Goal: Task Accomplishment & Management: Complete application form

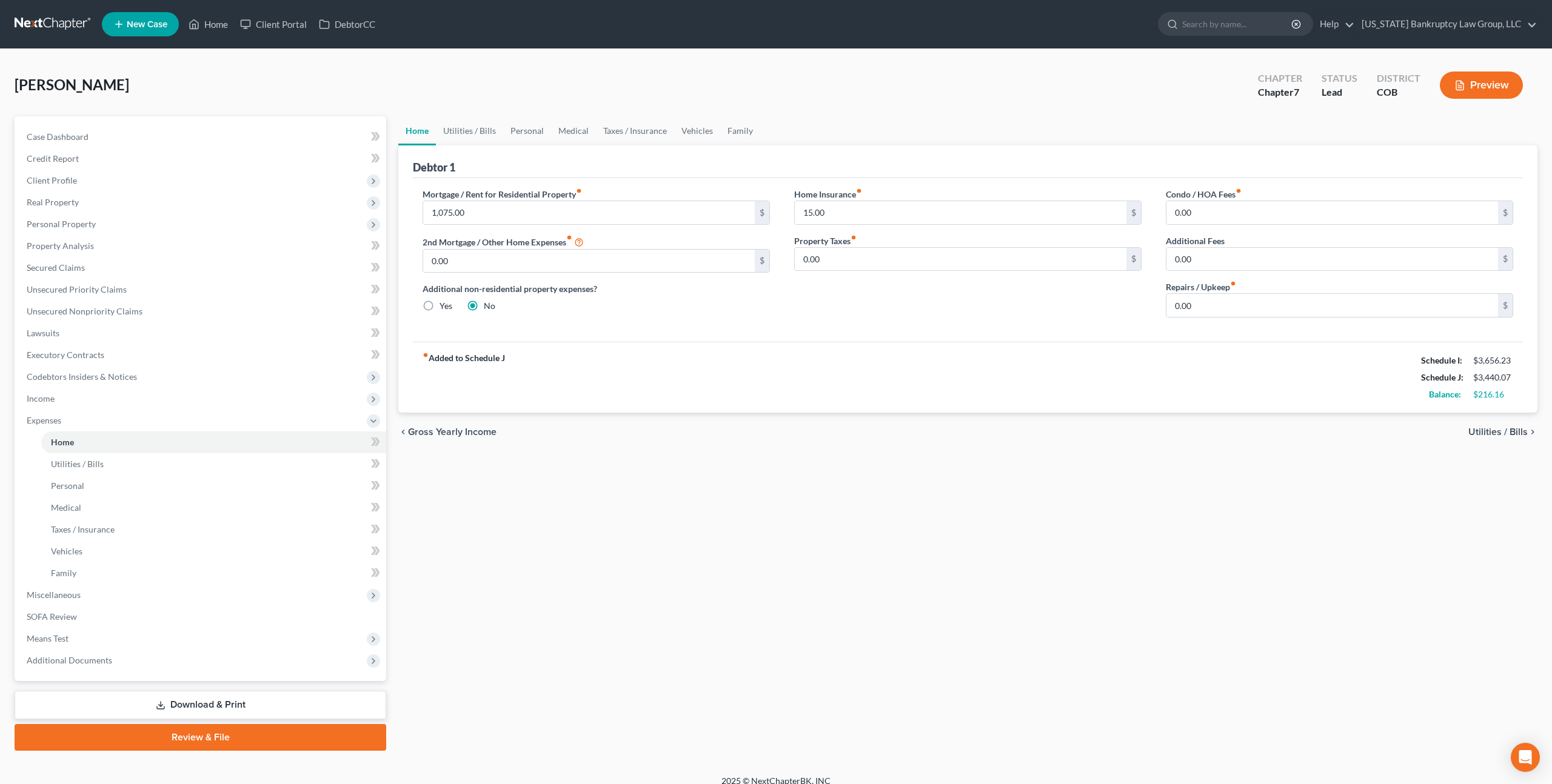
click at [64, 22] on link at bounding box center [53, 24] width 78 height 22
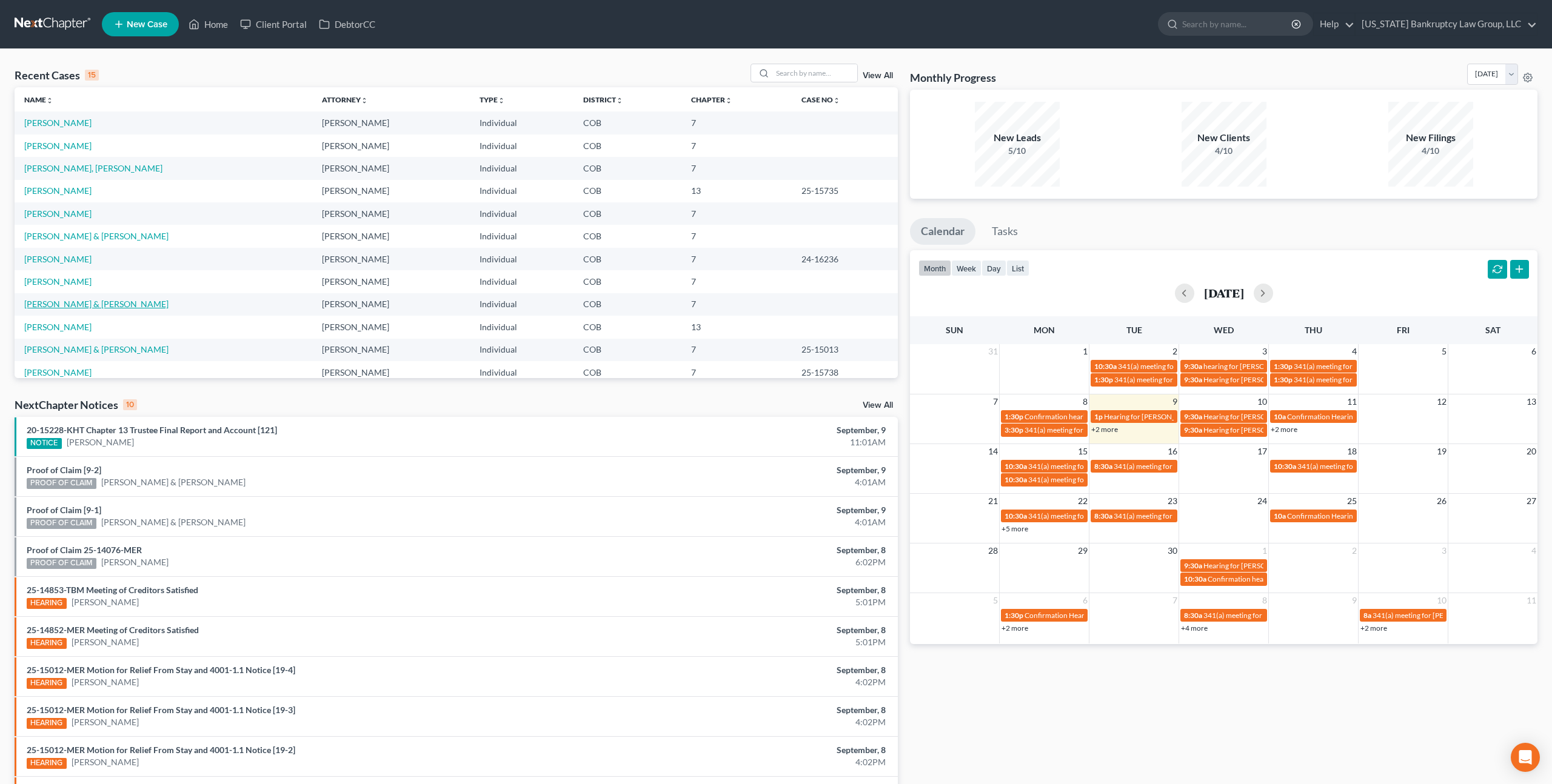
click at [70, 300] on link "[PERSON_NAME] & [PERSON_NAME]" at bounding box center [96, 304] width 144 height 10
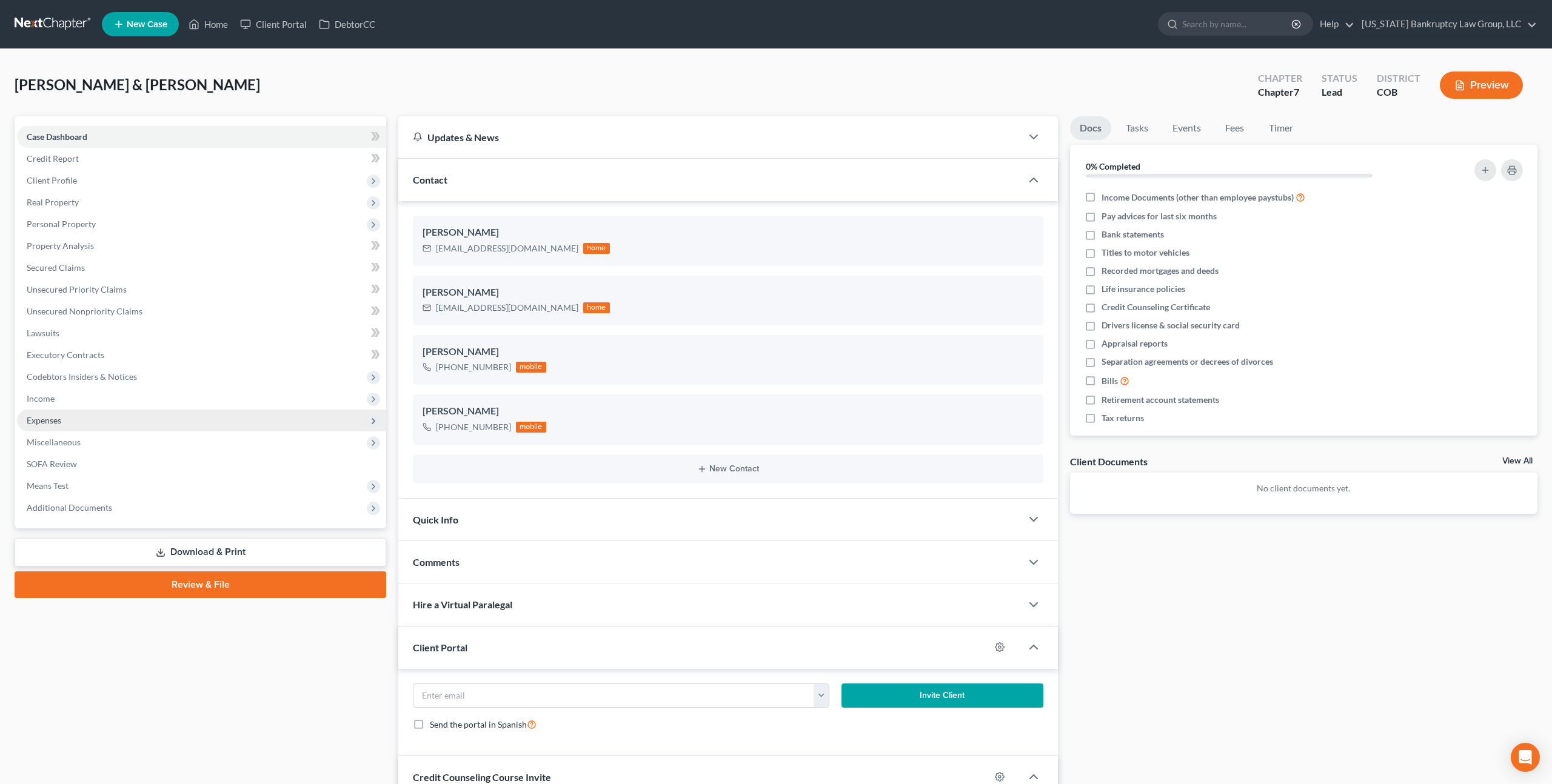
click at [59, 420] on span "Expenses" at bounding box center [44, 420] width 35 height 10
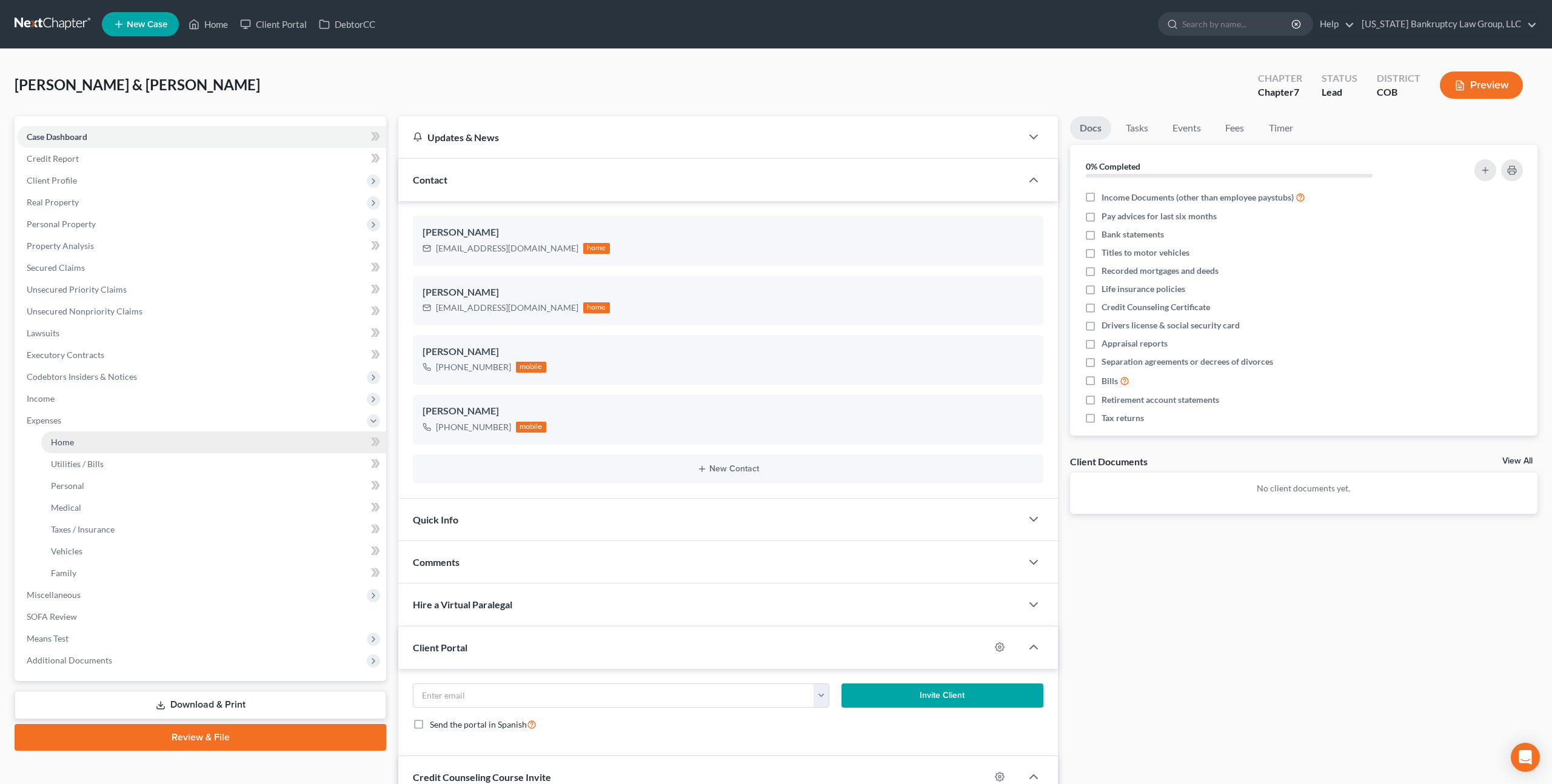
click at [72, 444] on span "Home" at bounding box center [62, 441] width 23 height 10
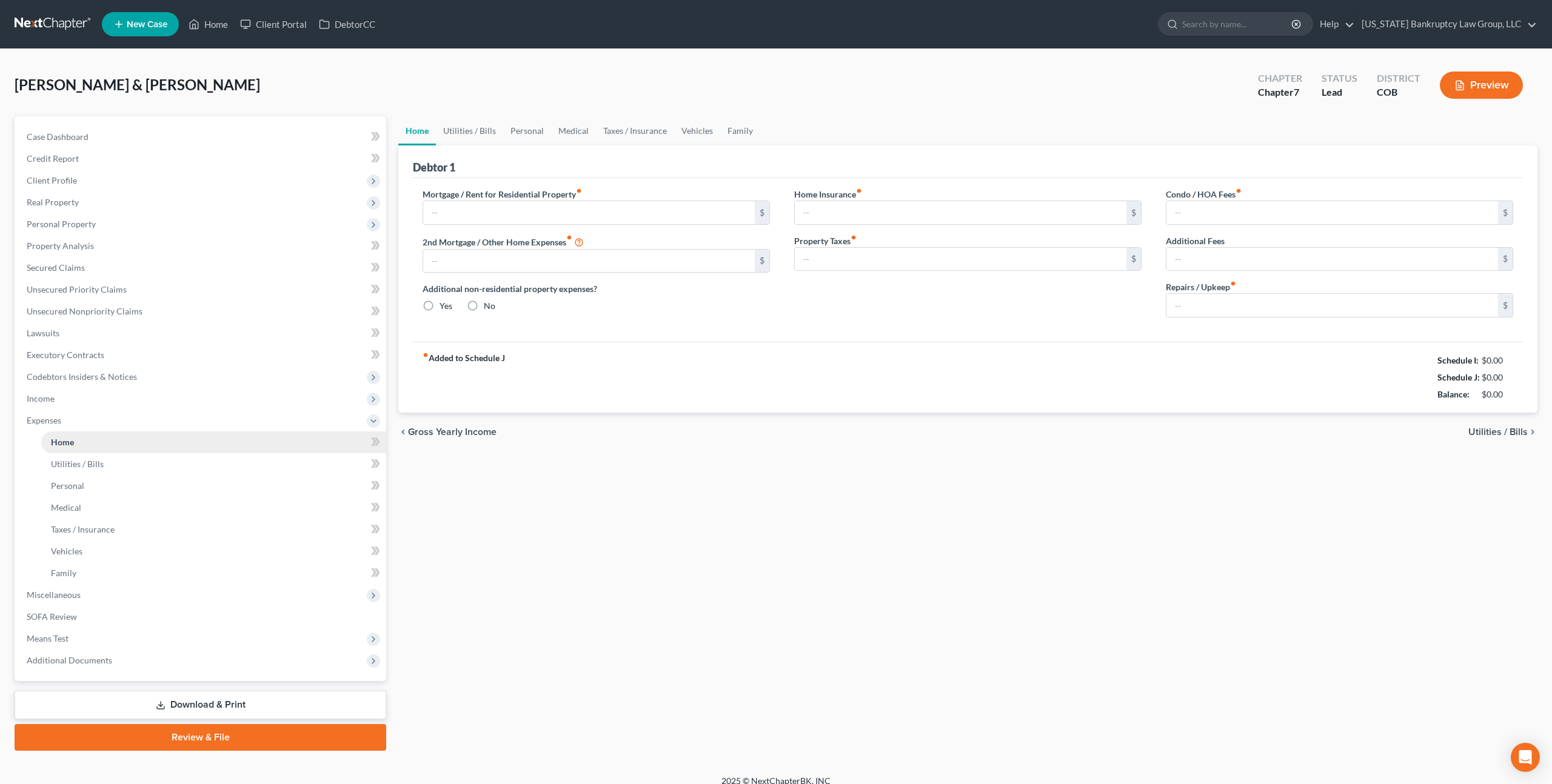
type input "3,857.00"
type input "426.00"
radio input "true"
type input "0.00"
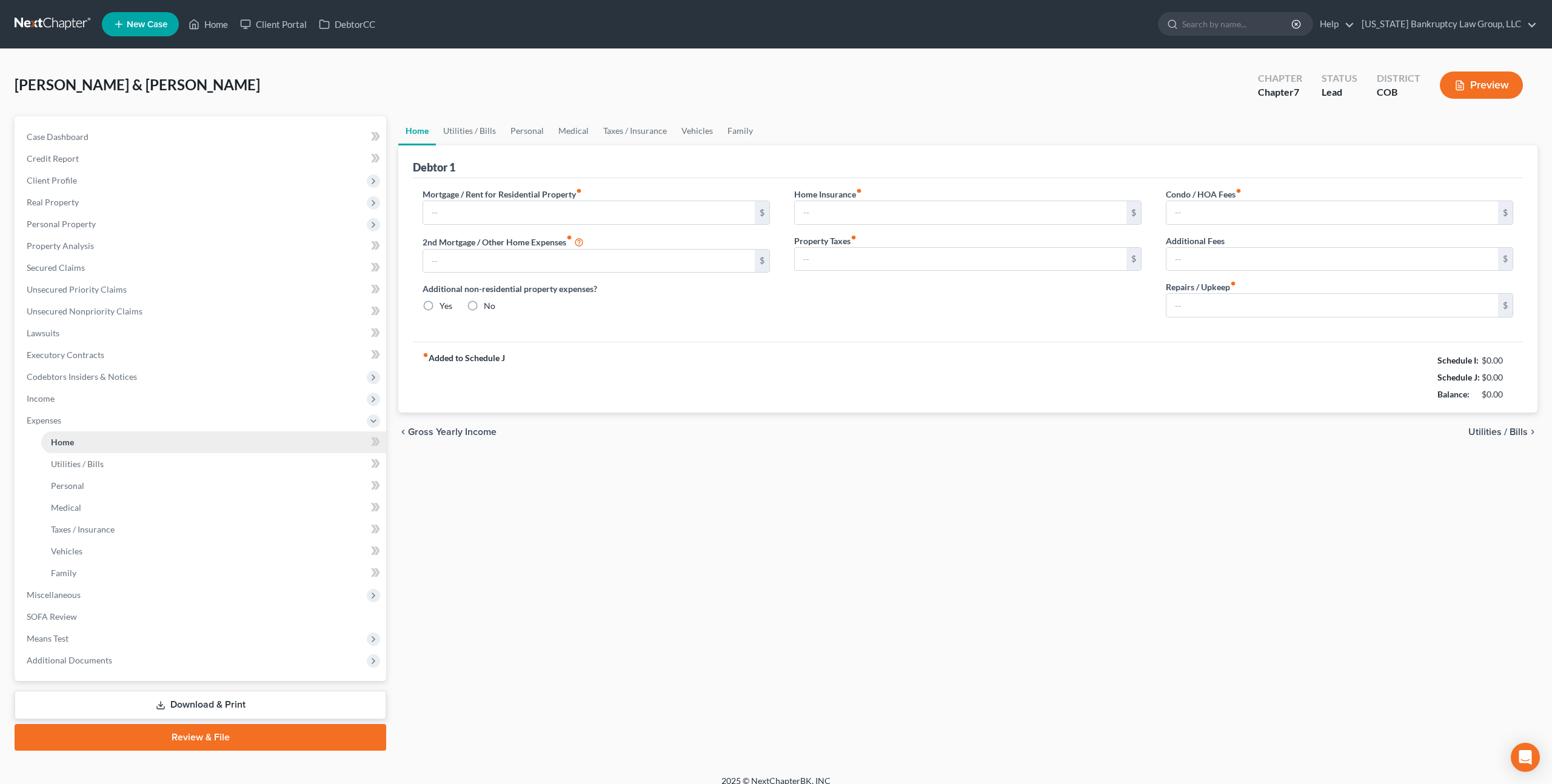
type input "64.00"
type input "0.00"
type input "250.00"
click at [481, 129] on link "Utilities / Bills" at bounding box center [469, 131] width 67 height 29
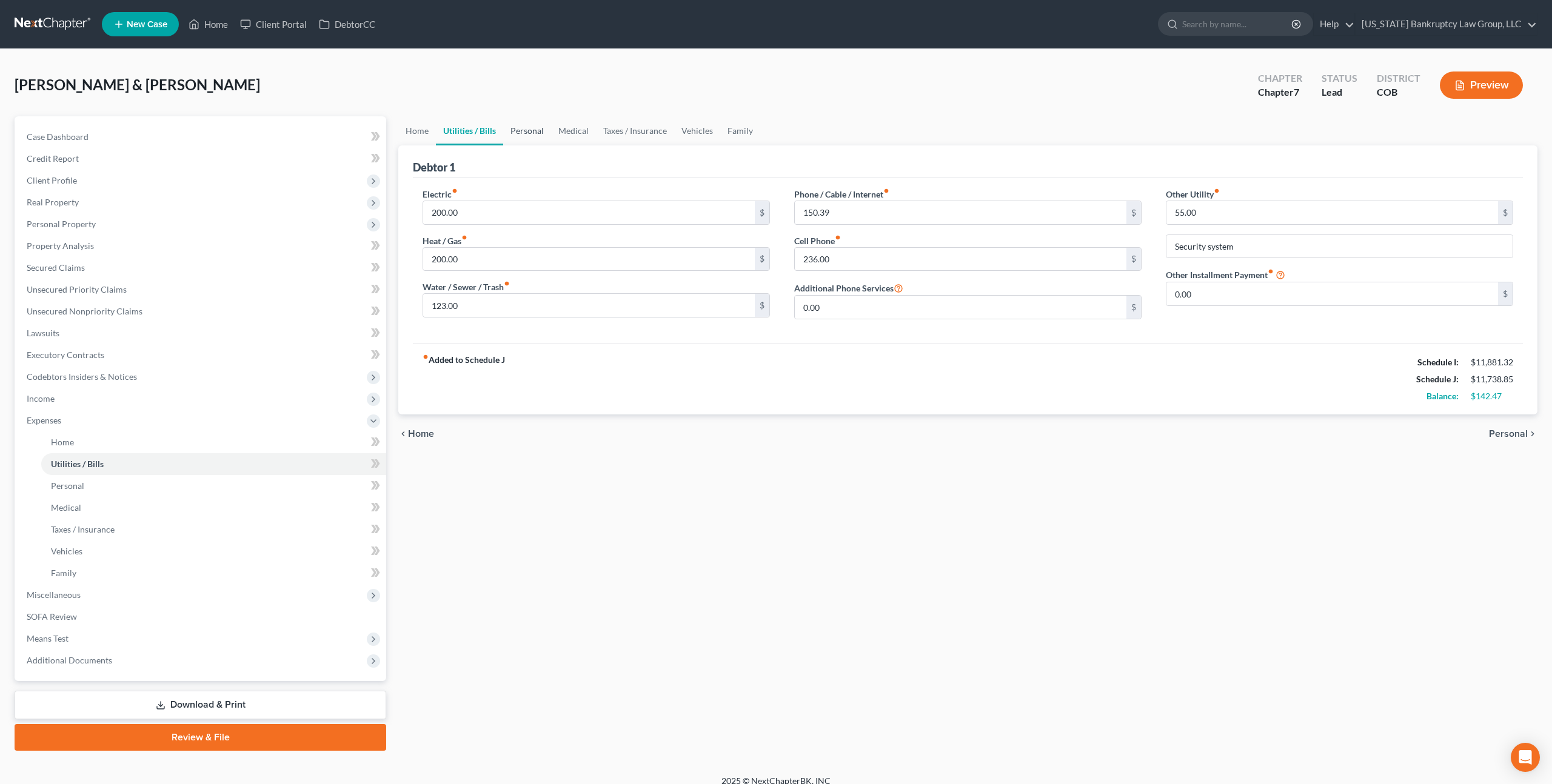
click at [528, 129] on link "Personal" at bounding box center [527, 131] width 48 height 29
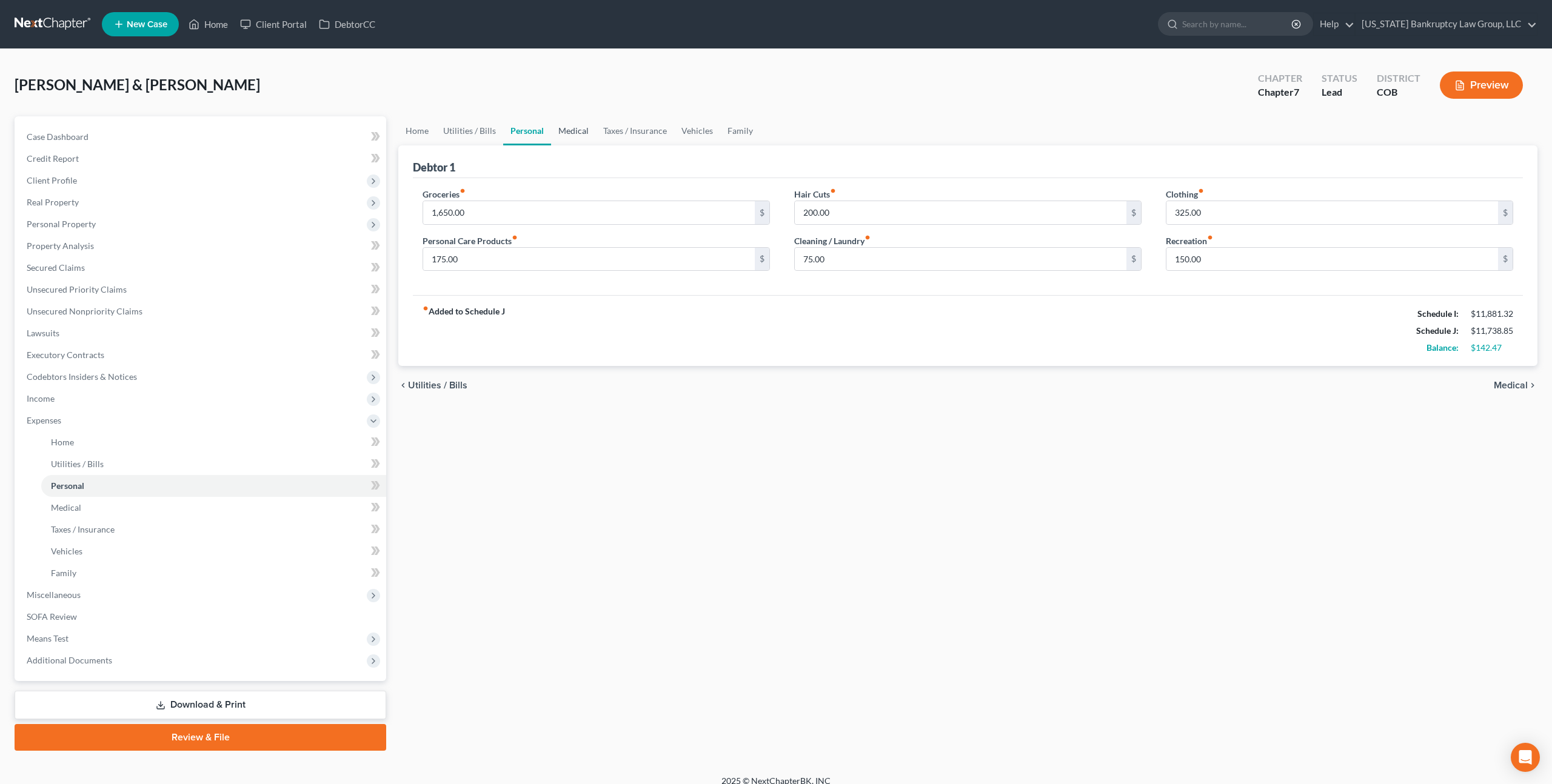
click at [580, 133] on link "Medical" at bounding box center [573, 131] width 45 height 29
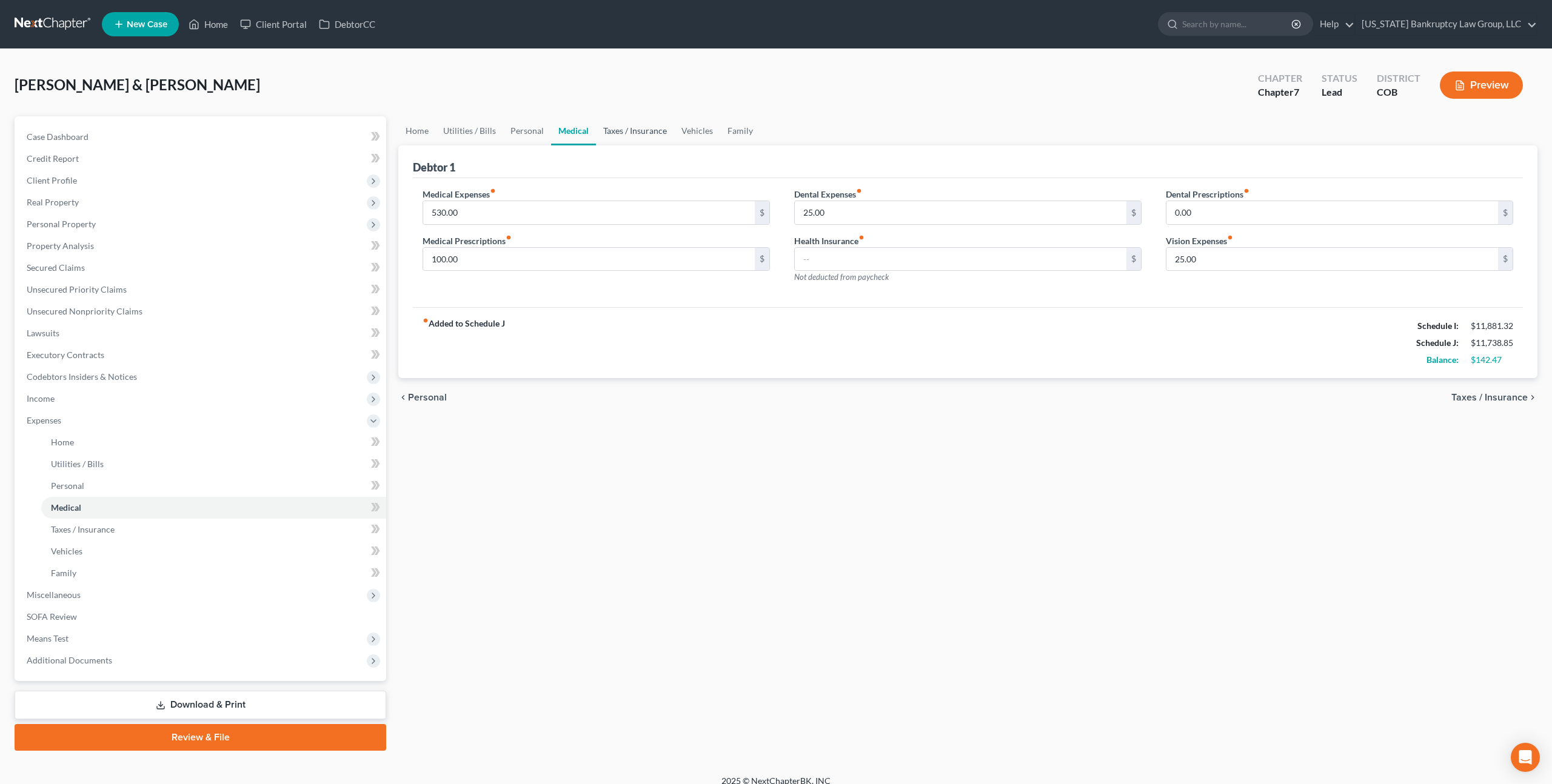
click at [626, 132] on link "Taxes / Insurance" at bounding box center [635, 131] width 78 height 29
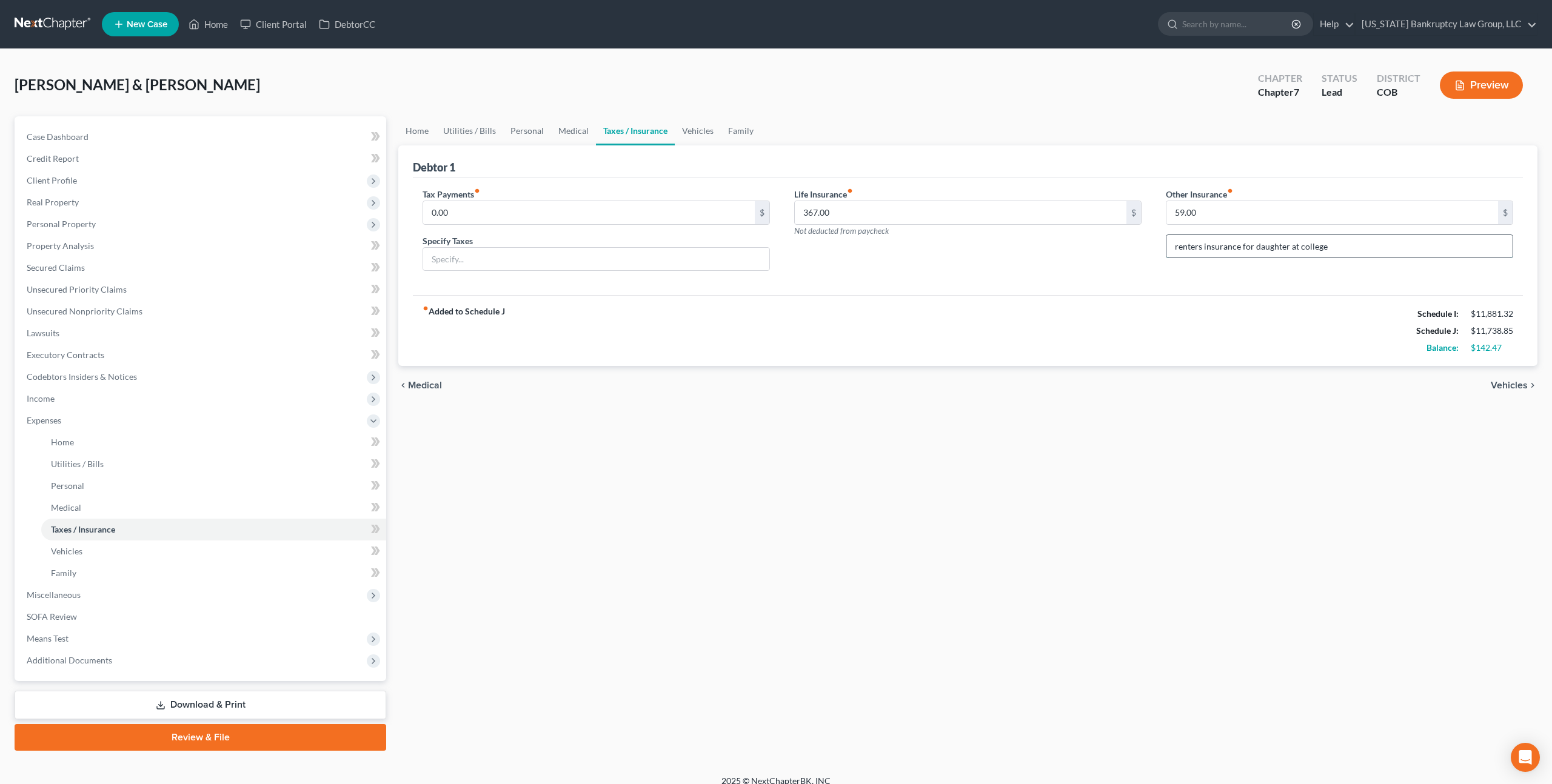
click at [1178, 248] on input "renters insurance for daughter at college" at bounding box center [1339, 247] width 346 height 23
type input "Renters insurance for daughter at college"
click at [1181, 212] on input "59.00" at bounding box center [1332, 213] width 331 height 23
type input "20.00"
click at [75, 21] on link at bounding box center [53, 24] width 78 height 22
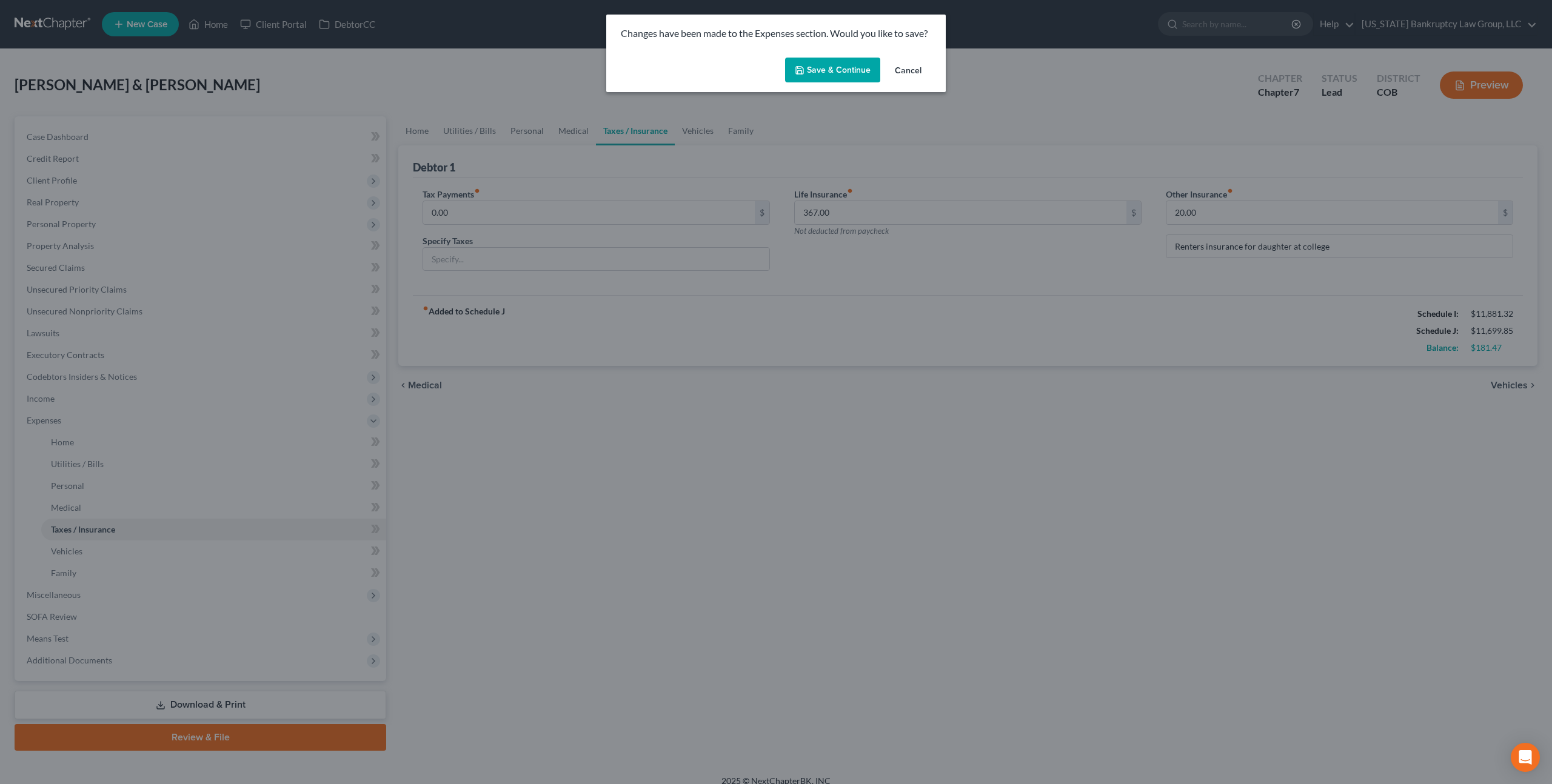
click at [820, 72] on button "Save & Continue" at bounding box center [832, 70] width 95 height 25
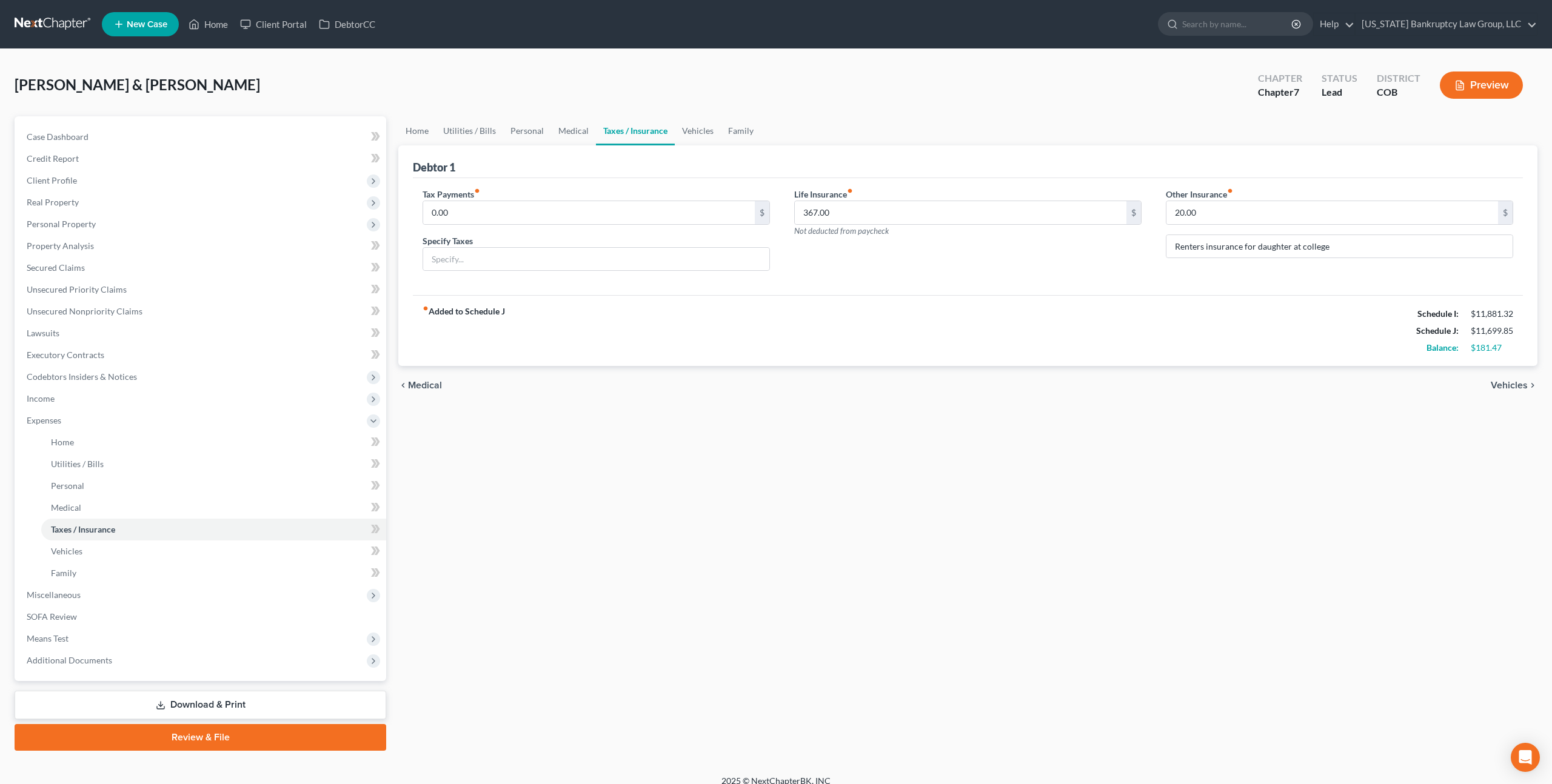
click at [50, 24] on link at bounding box center [53, 24] width 78 height 22
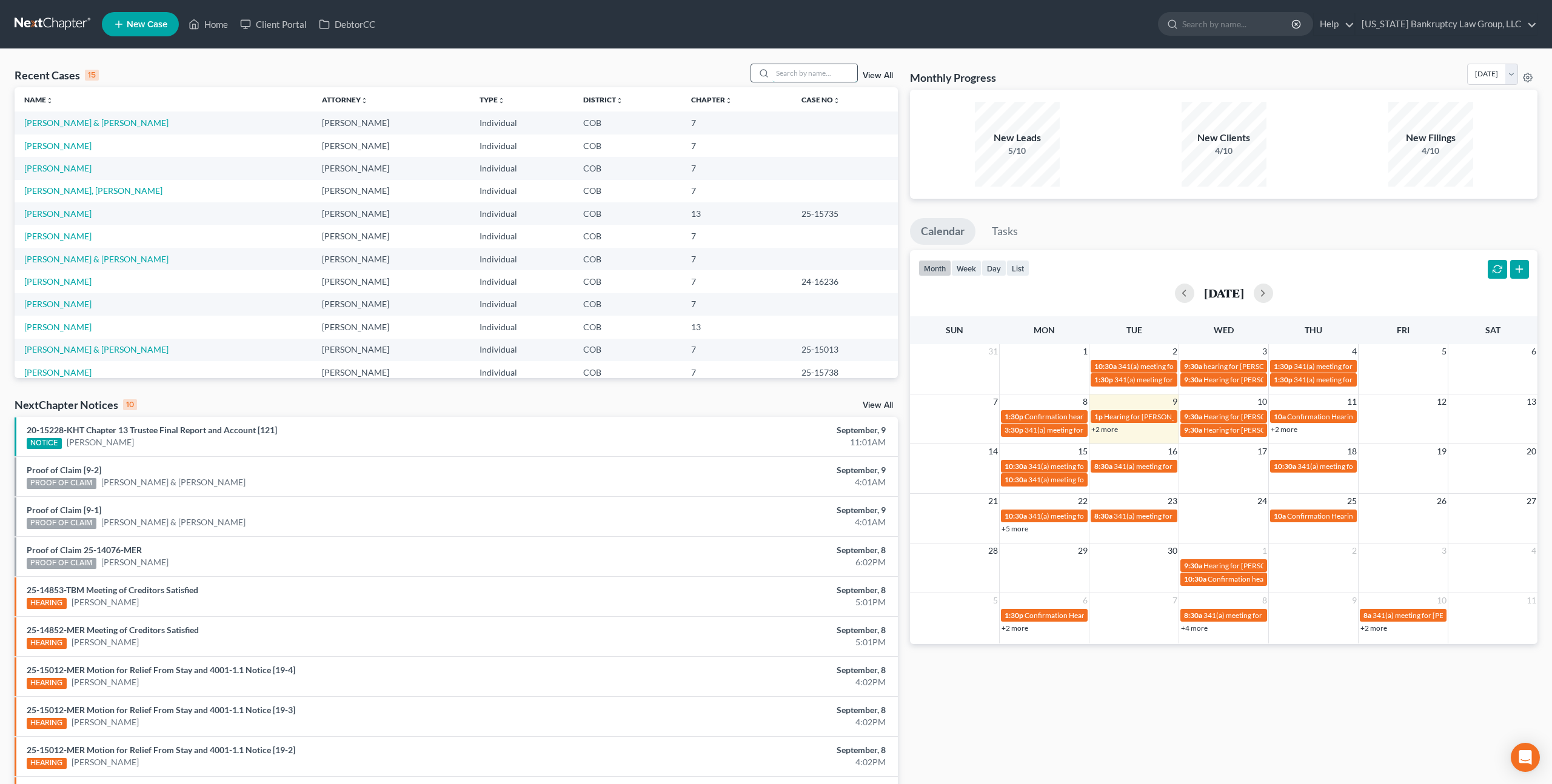
click at [790, 75] on input "search" at bounding box center [815, 73] width 85 height 18
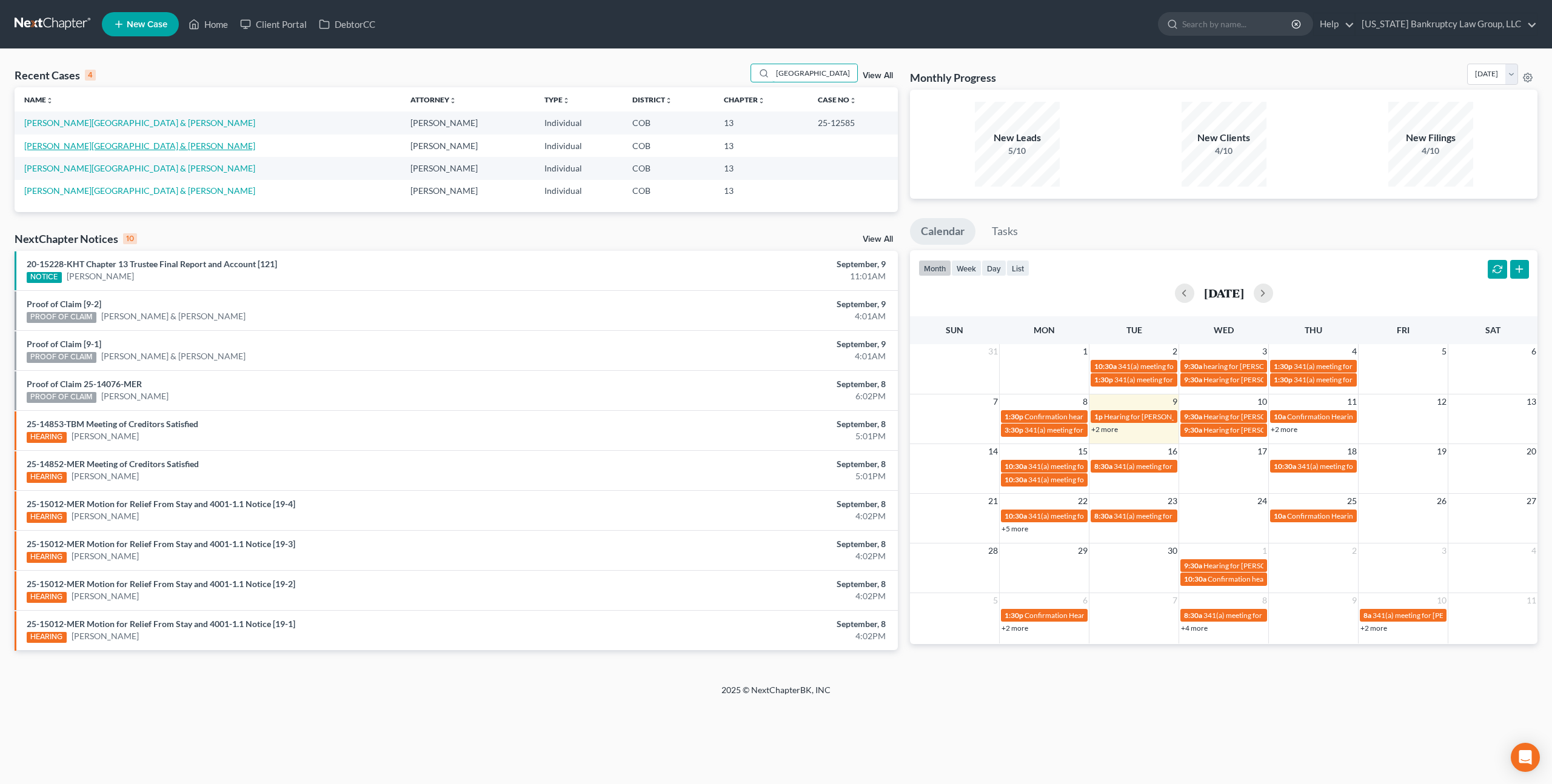
type input "[GEOGRAPHIC_DATA]"
click at [161, 148] on link "Bustamante-Trinidad, Joshua & Trinidad, Joshua" at bounding box center [140, 146] width 231 height 10
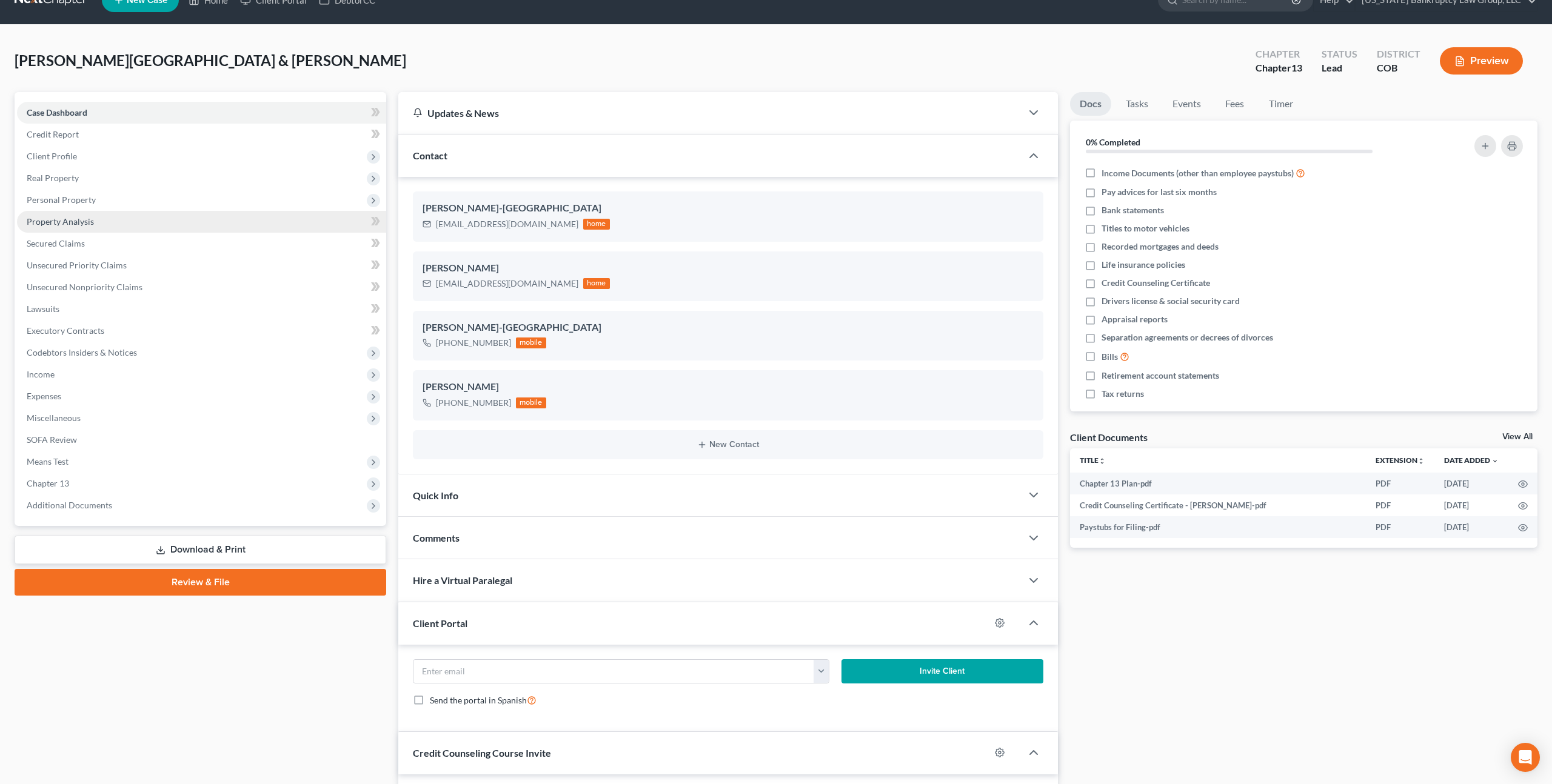
scroll to position [22, 0]
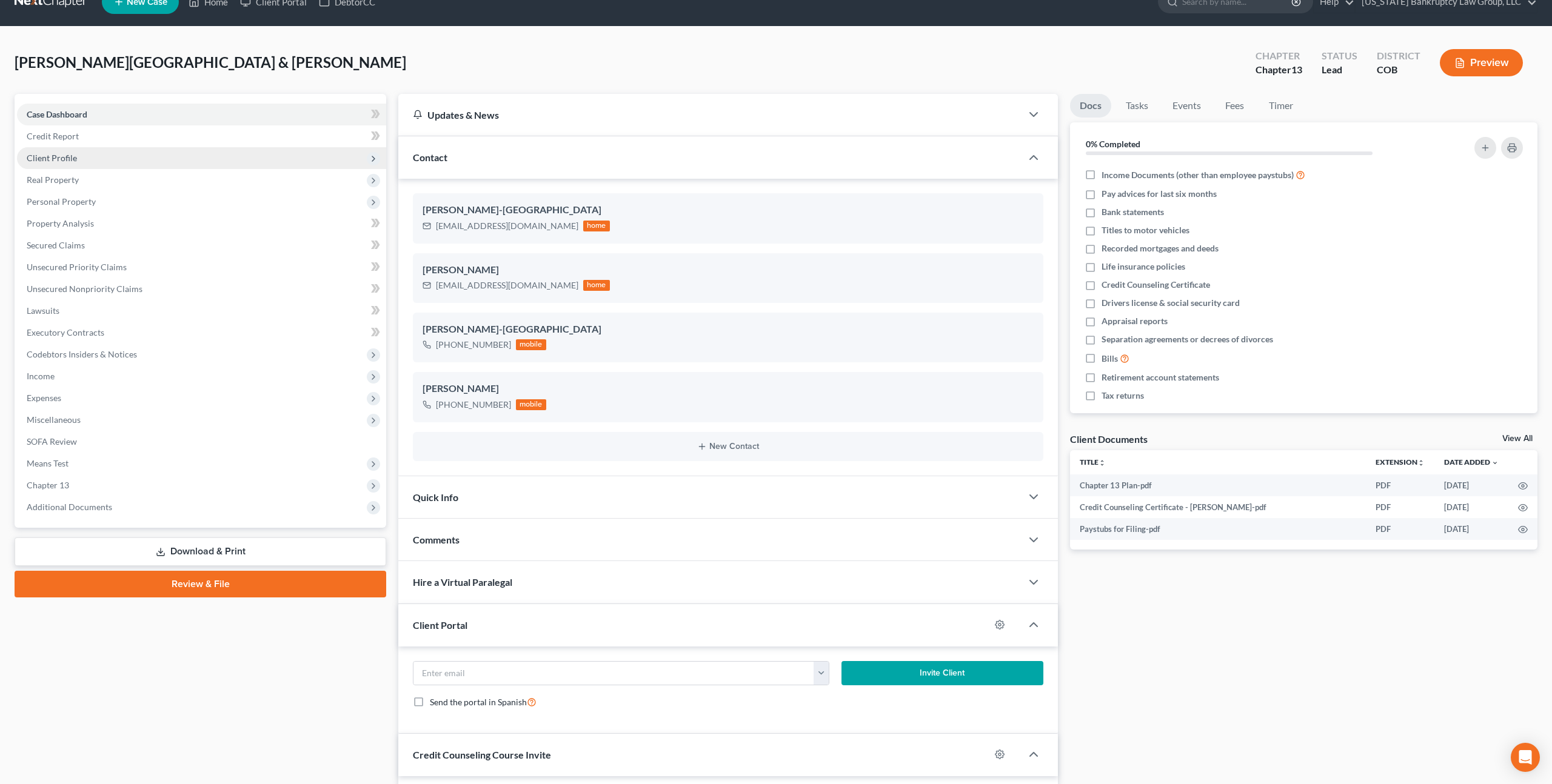
click at [68, 158] on span "Client Profile" at bounding box center [52, 158] width 50 height 10
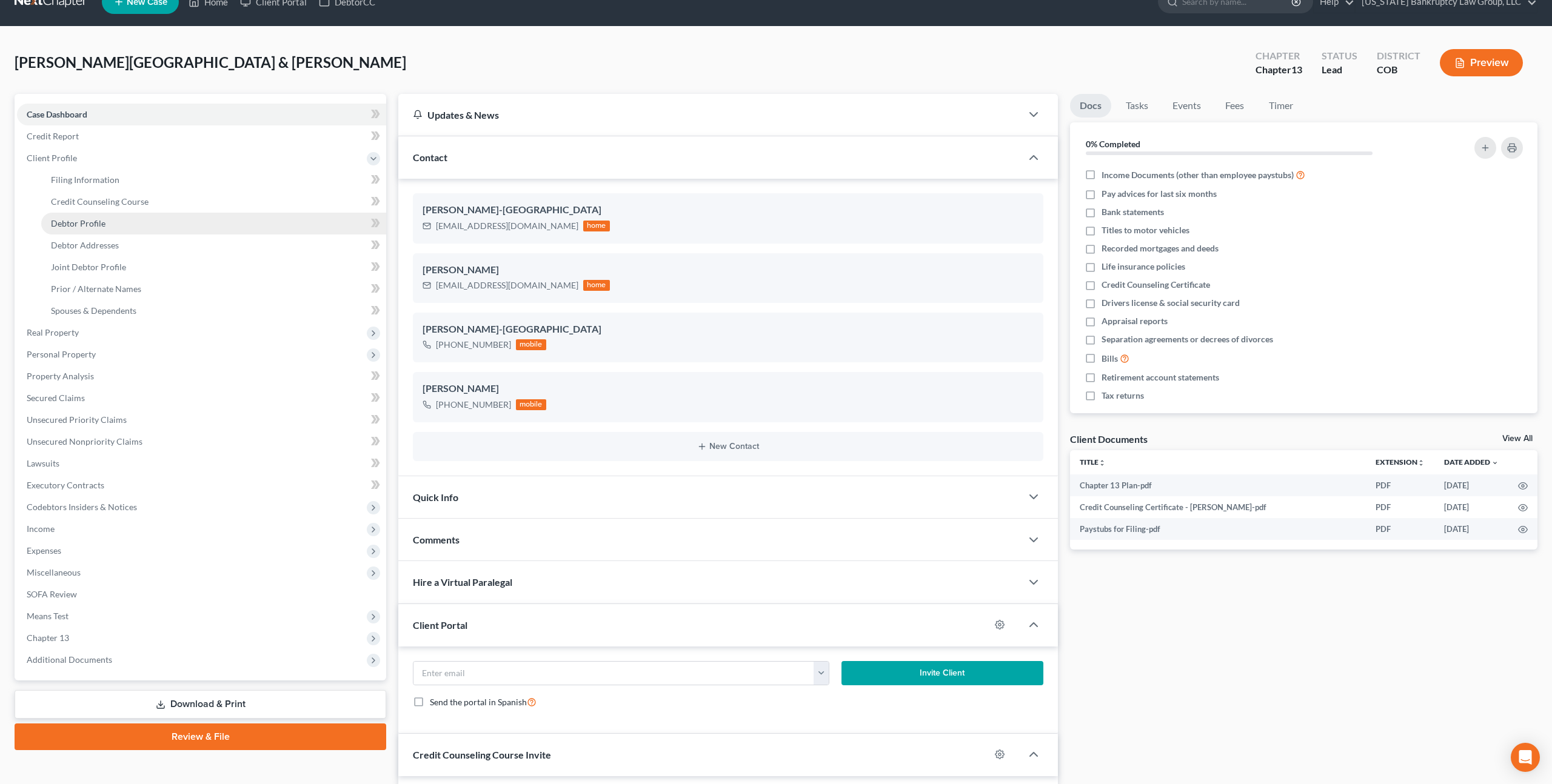
click at [90, 228] on link "Debtor Profile" at bounding box center [214, 224] width 345 height 22
select select "1"
select select "3"
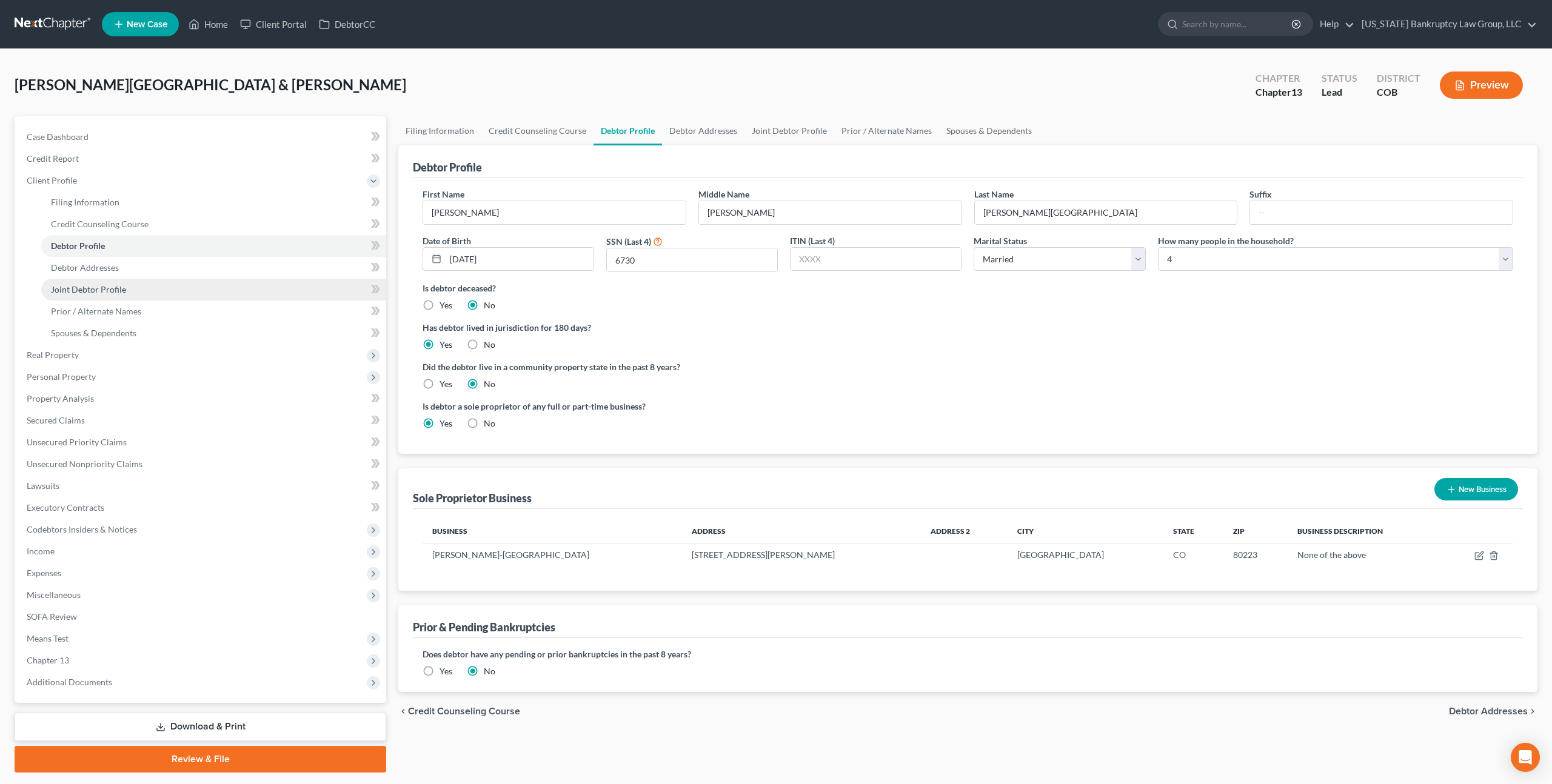
click at [91, 285] on span "Joint Debtor Profile" at bounding box center [89, 289] width 75 height 10
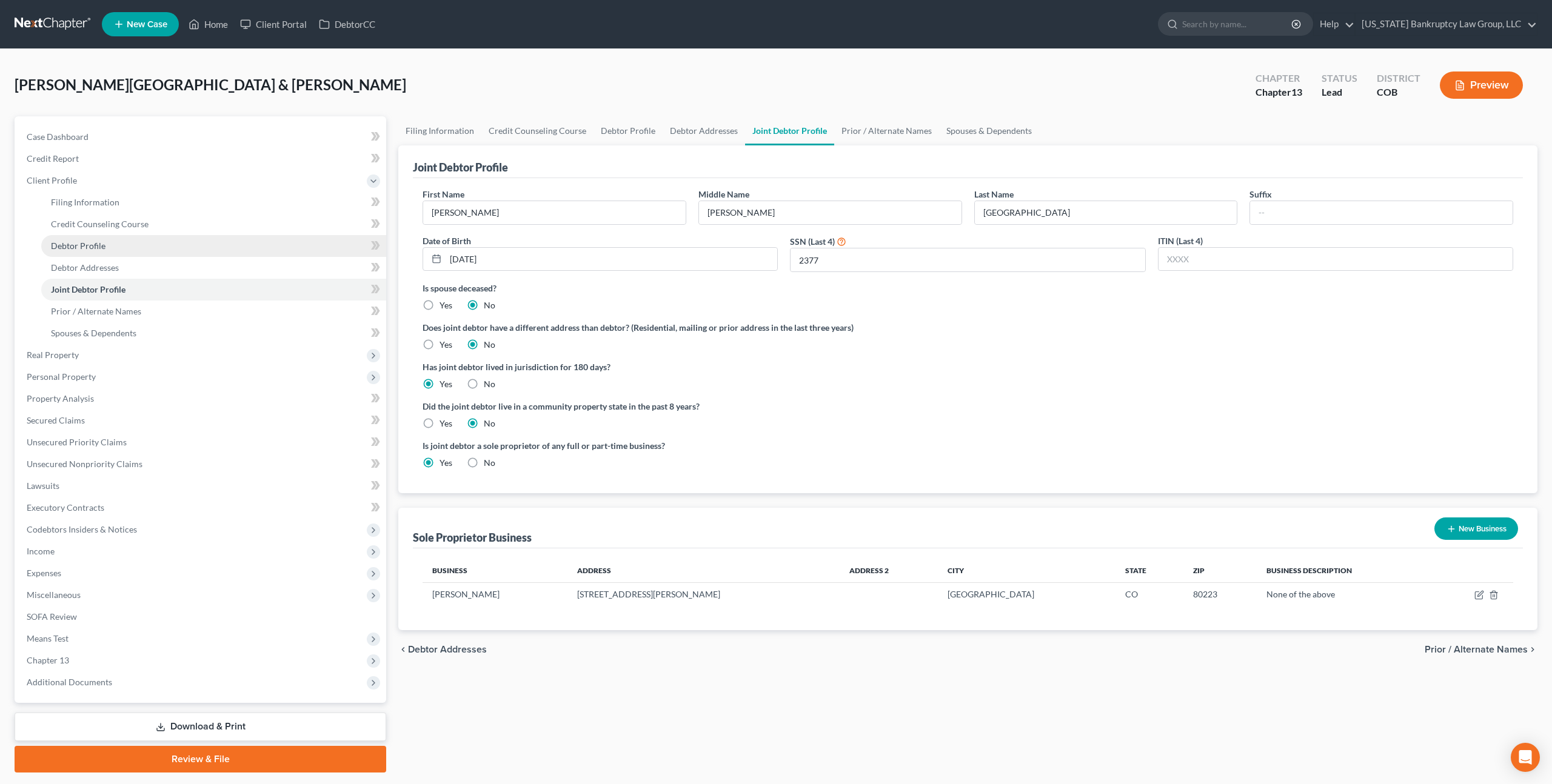
click at [93, 242] on span "Debtor Profile" at bounding box center [78, 246] width 55 height 10
select select "1"
select select "3"
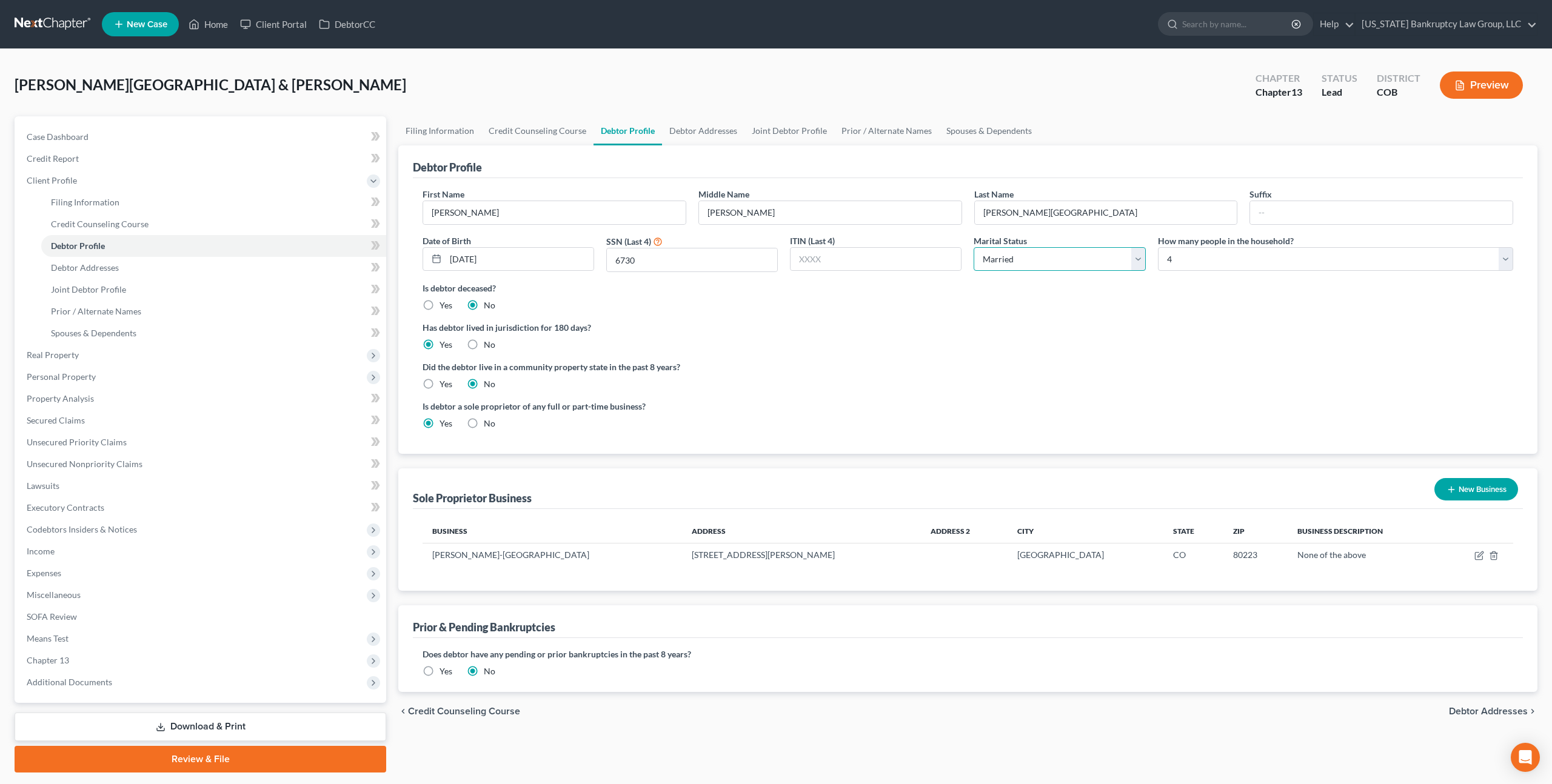
click at [1025, 252] on select "Select Single Married Separated Divorced Widowed" at bounding box center [1059, 260] width 172 height 24
click at [108, 206] on span "Filing Information" at bounding box center [85, 202] width 69 height 10
select select "1"
select select "3"
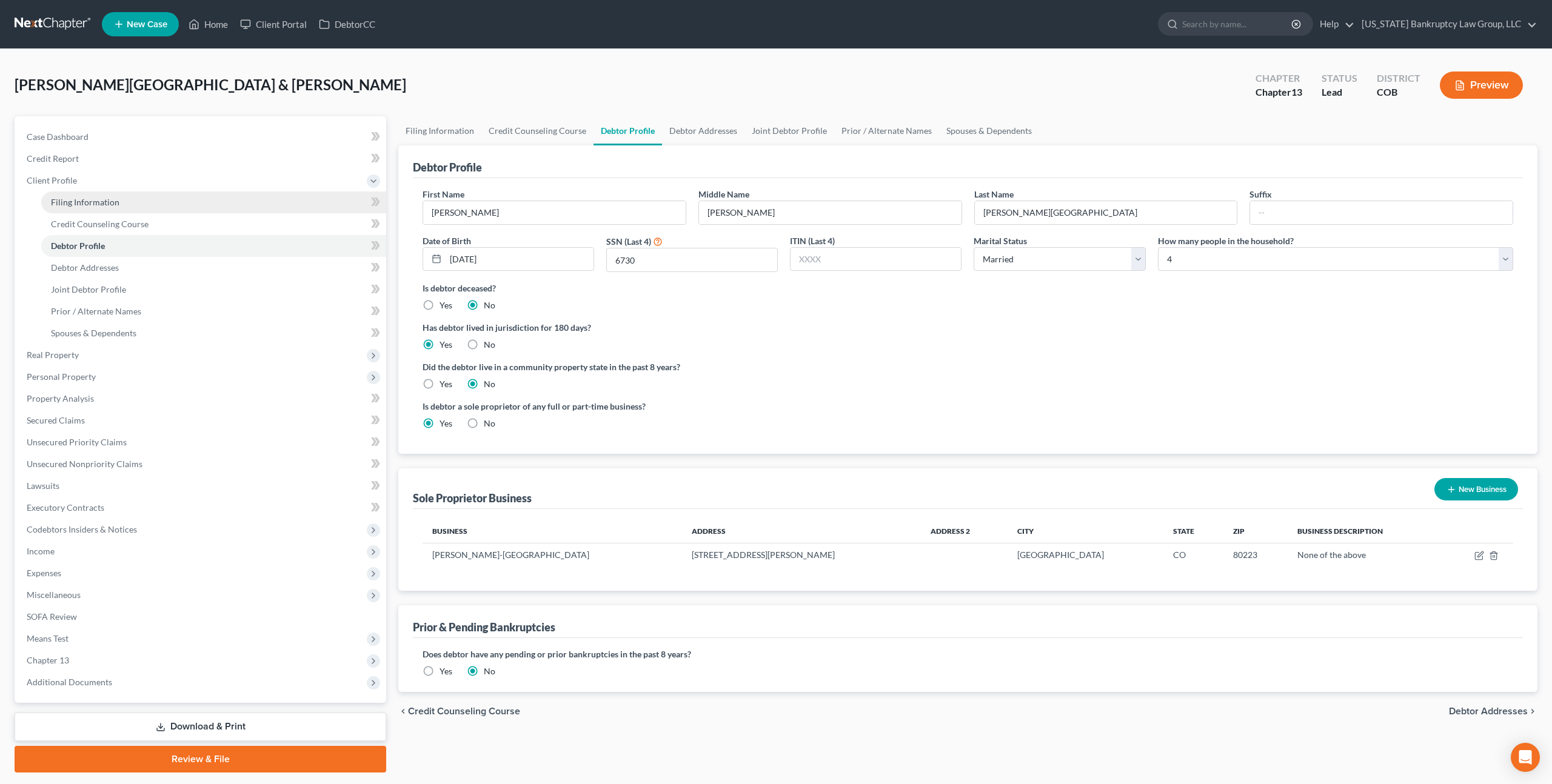
select select "5"
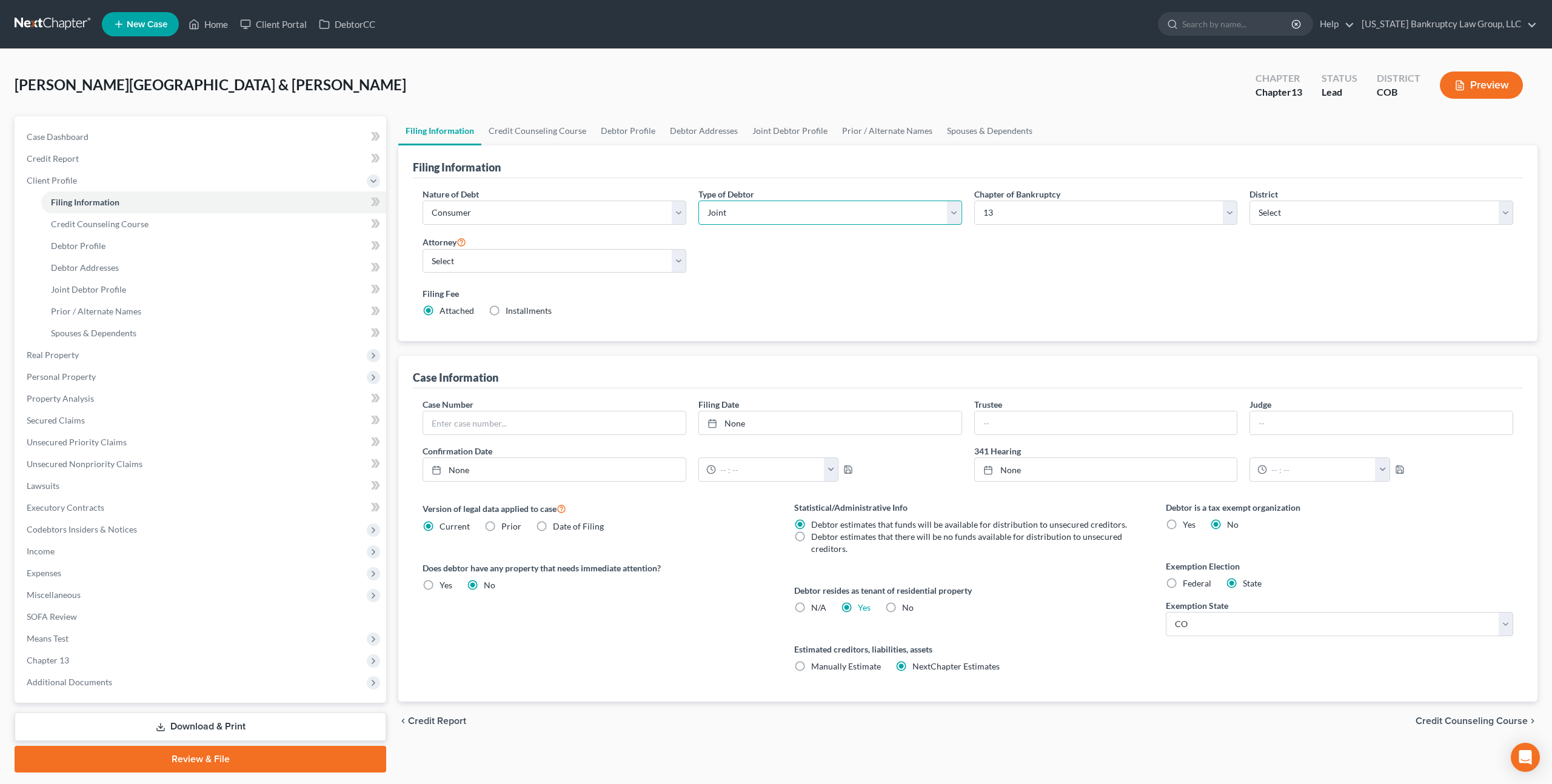
click at [768, 211] on select "Select Individual Joint" at bounding box center [830, 213] width 264 height 24
select select "0"
click at [698, 201] on select "Select Individual Joint" at bounding box center [830, 213] width 264 height 24
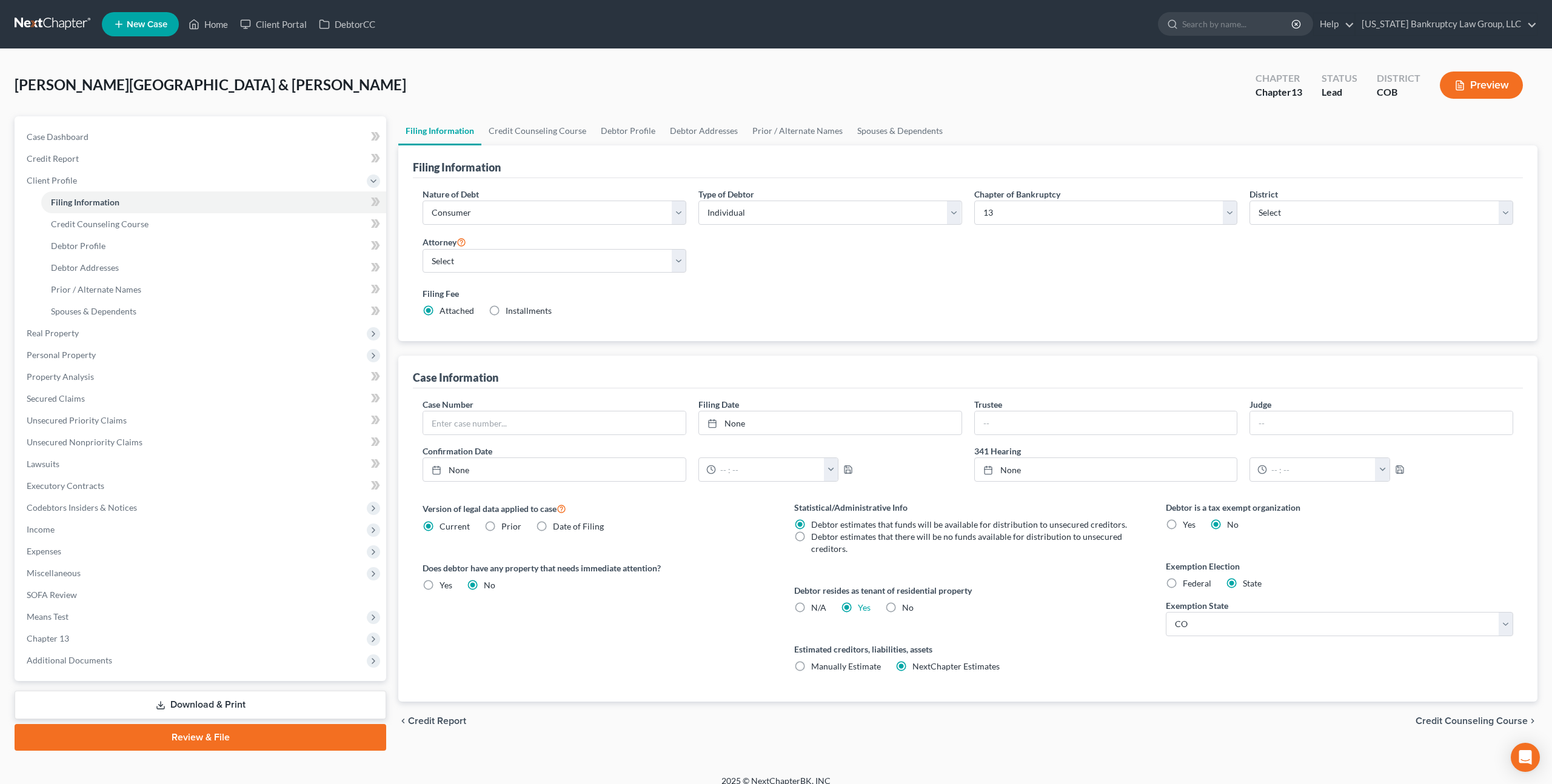
click at [67, 24] on link at bounding box center [53, 24] width 78 height 22
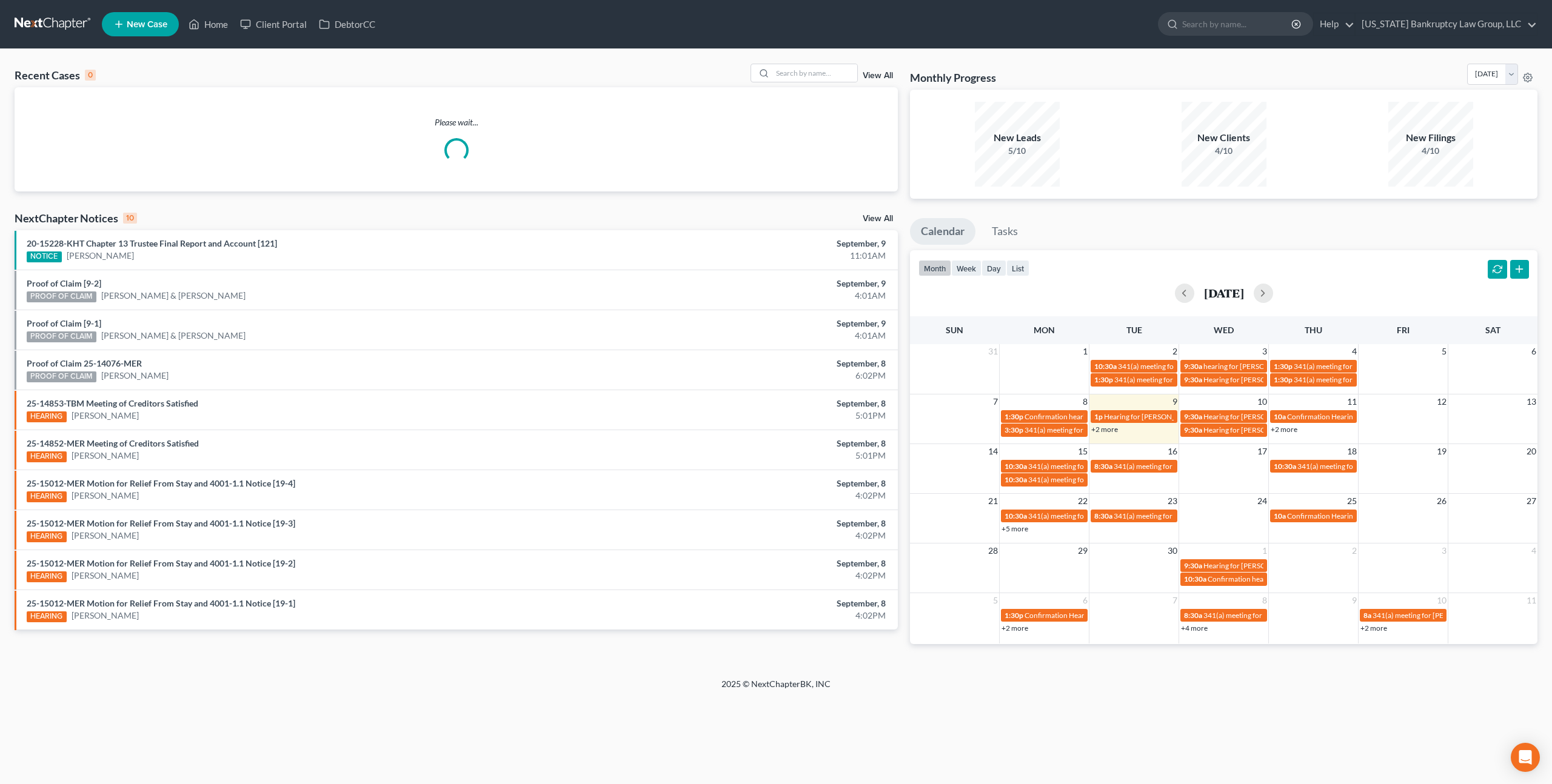
click at [880, 76] on link "View All" at bounding box center [878, 76] width 30 height 8
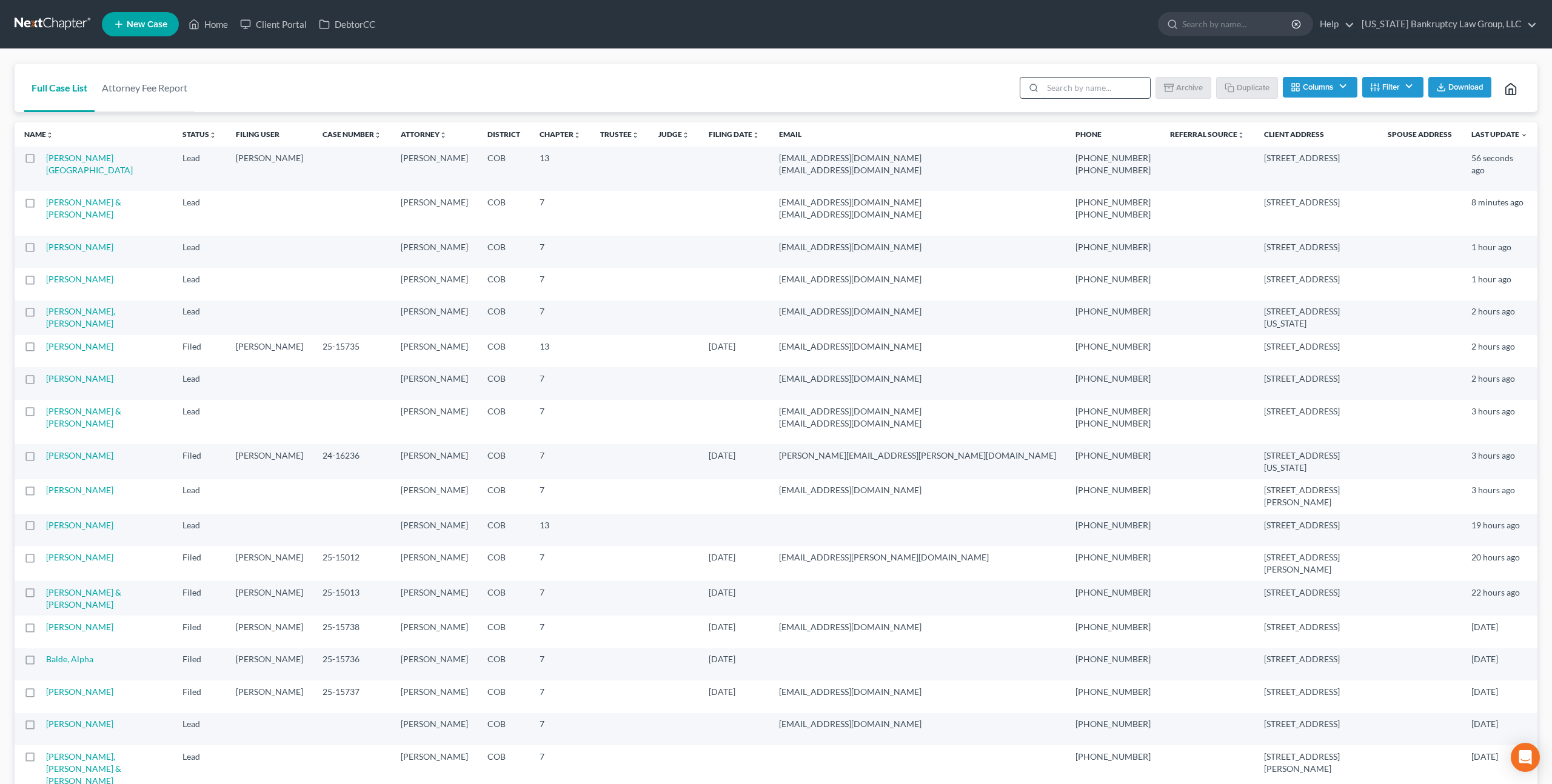
click at [1060, 87] on input "search" at bounding box center [1096, 88] width 107 height 21
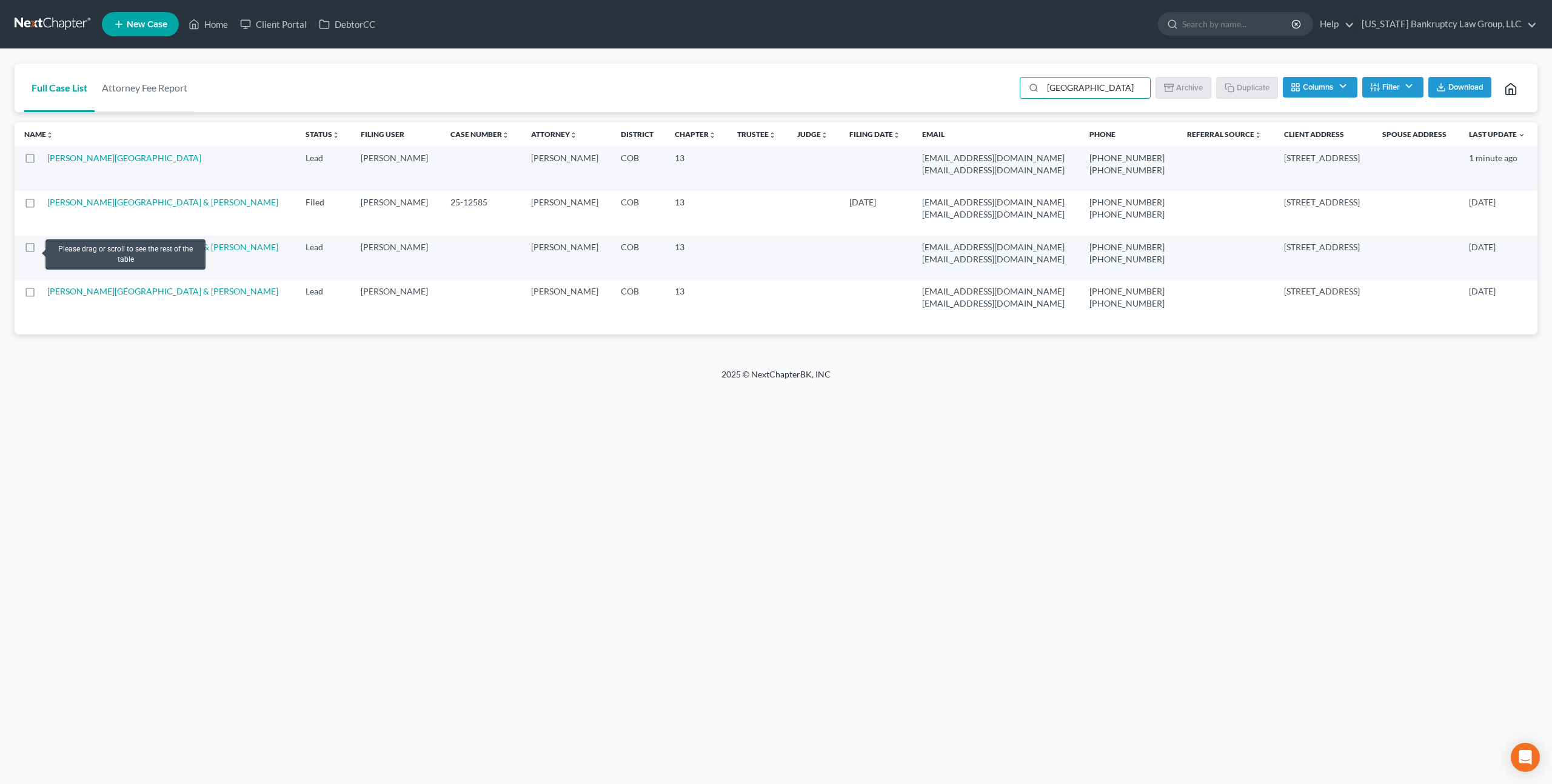
click at [41, 250] on label at bounding box center [41, 250] width 0 height 0
type input "[GEOGRAPHIC_DATA]"
click at [46, 249] on input "checkbox" at bounding box center [50, 245] width 8 height 8
checkbox input "true"
click at [41, 295] on label at bounding box center [41, 295] width 0 height 0
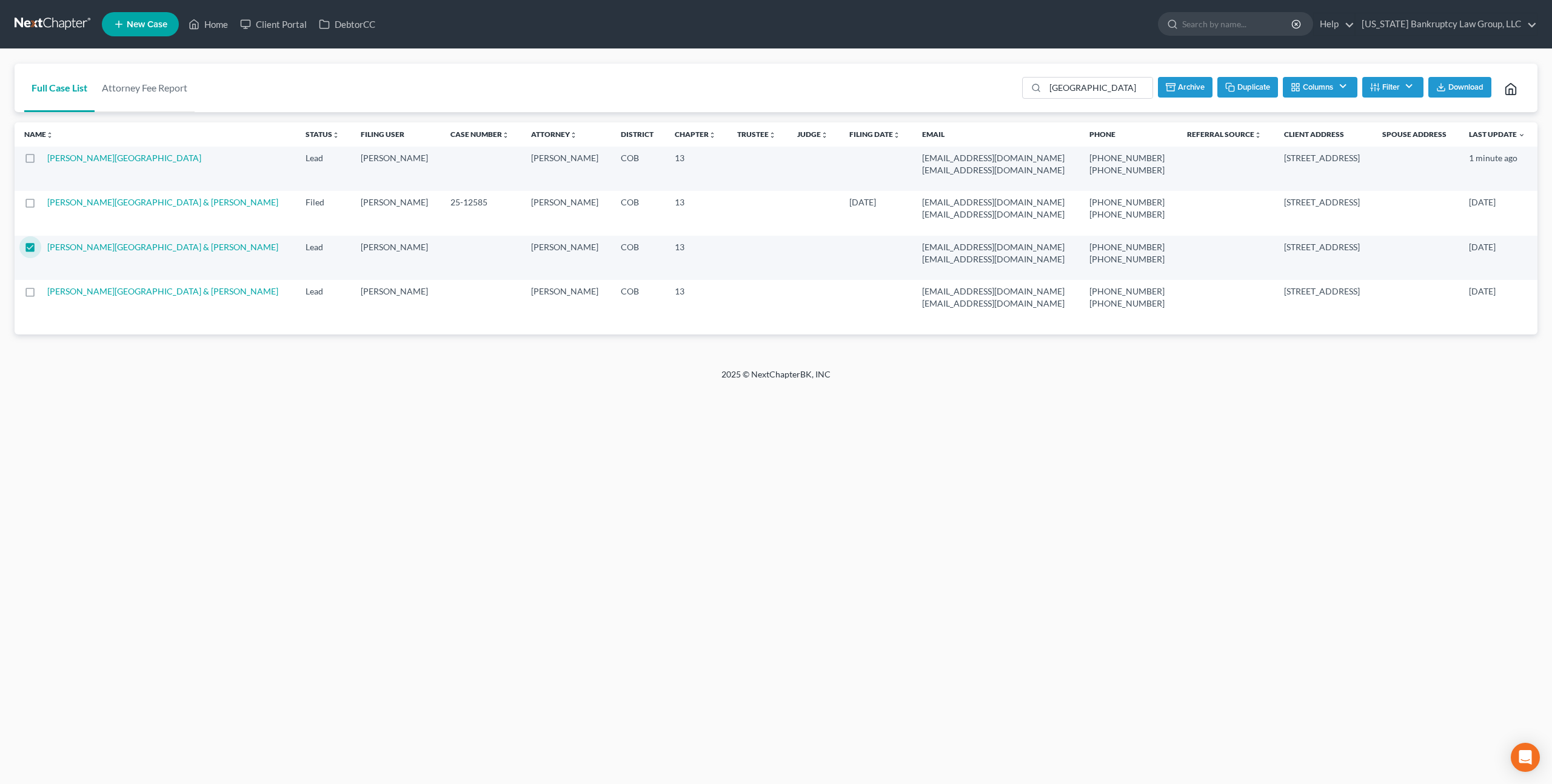
click at [46, 292] on input "checkbox" at bounding box center [50, 289] width 8 height 8
checkbox input "true"
click at [1178, 89] on button "Archive" at bounding box center [1184, 87] width 55 height 21
checkbox input "false"
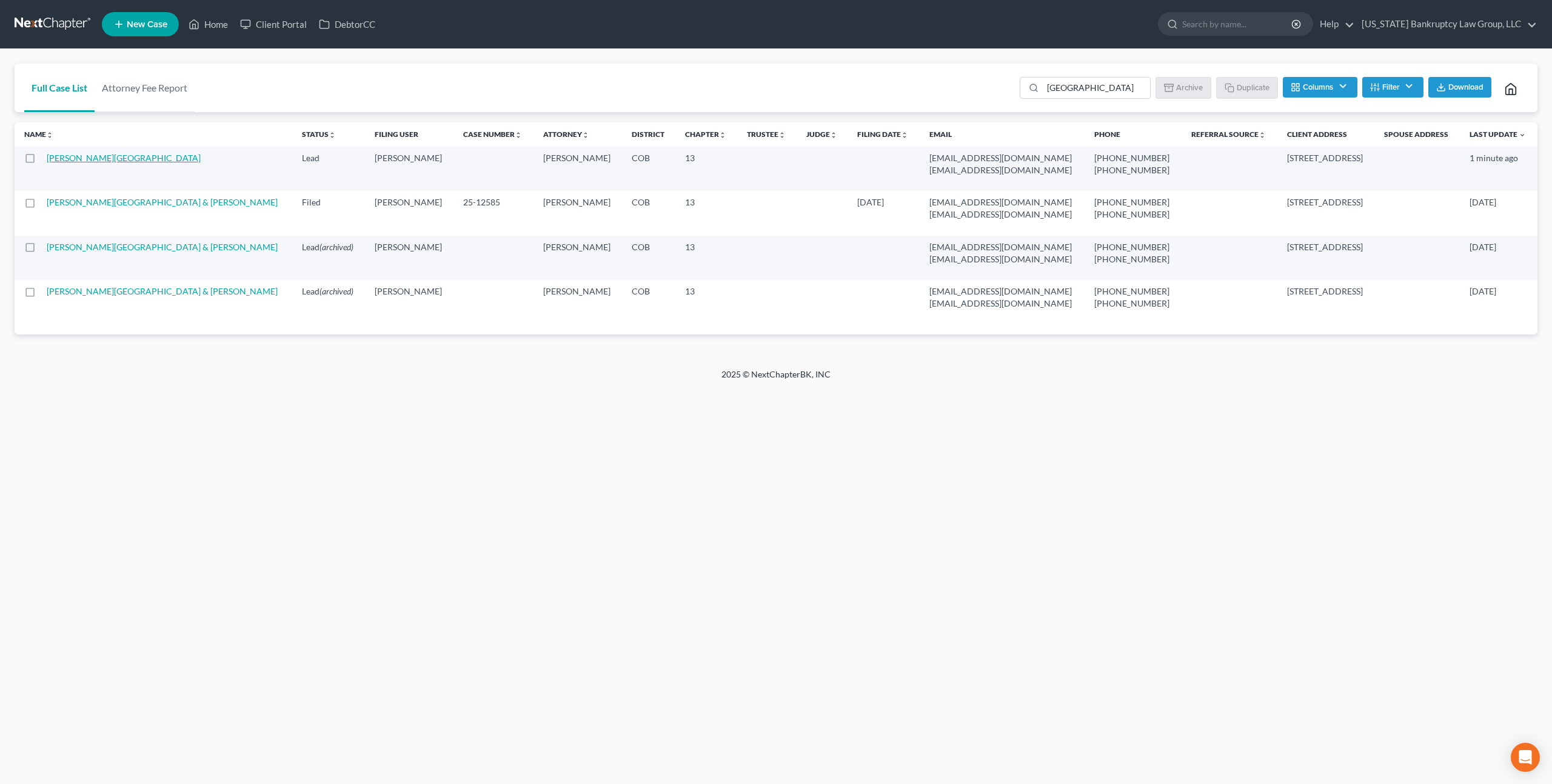
click at [134, 159] on link "[PERSON_NAME][GEOGRAPHIC_DATA]" at bounding box center [124, 158] width 154 height 10
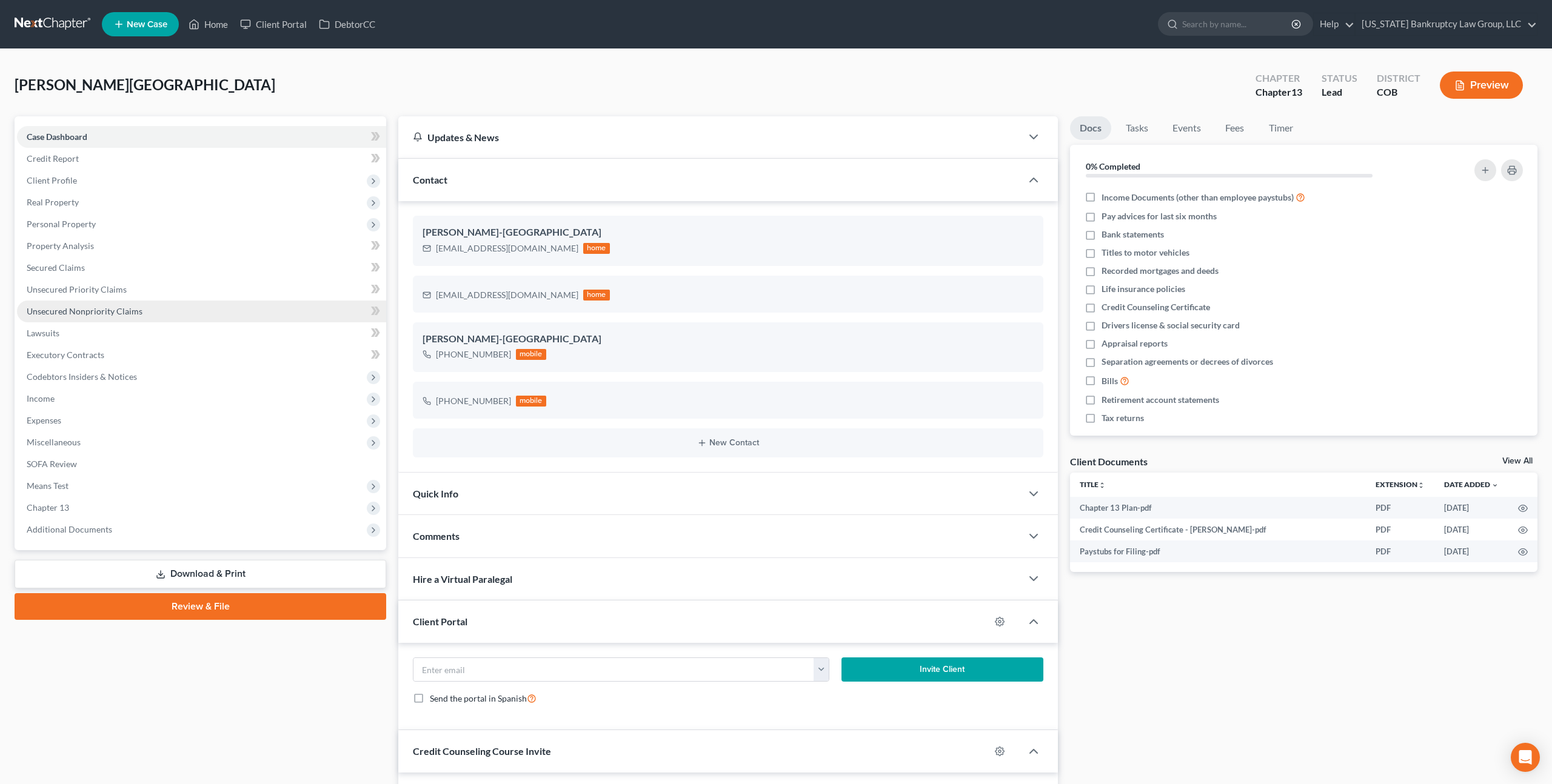
click at [119, 312] on span "Unsecured Nonpriority Claims" at bounding box center [84, 311] width 116 height 10
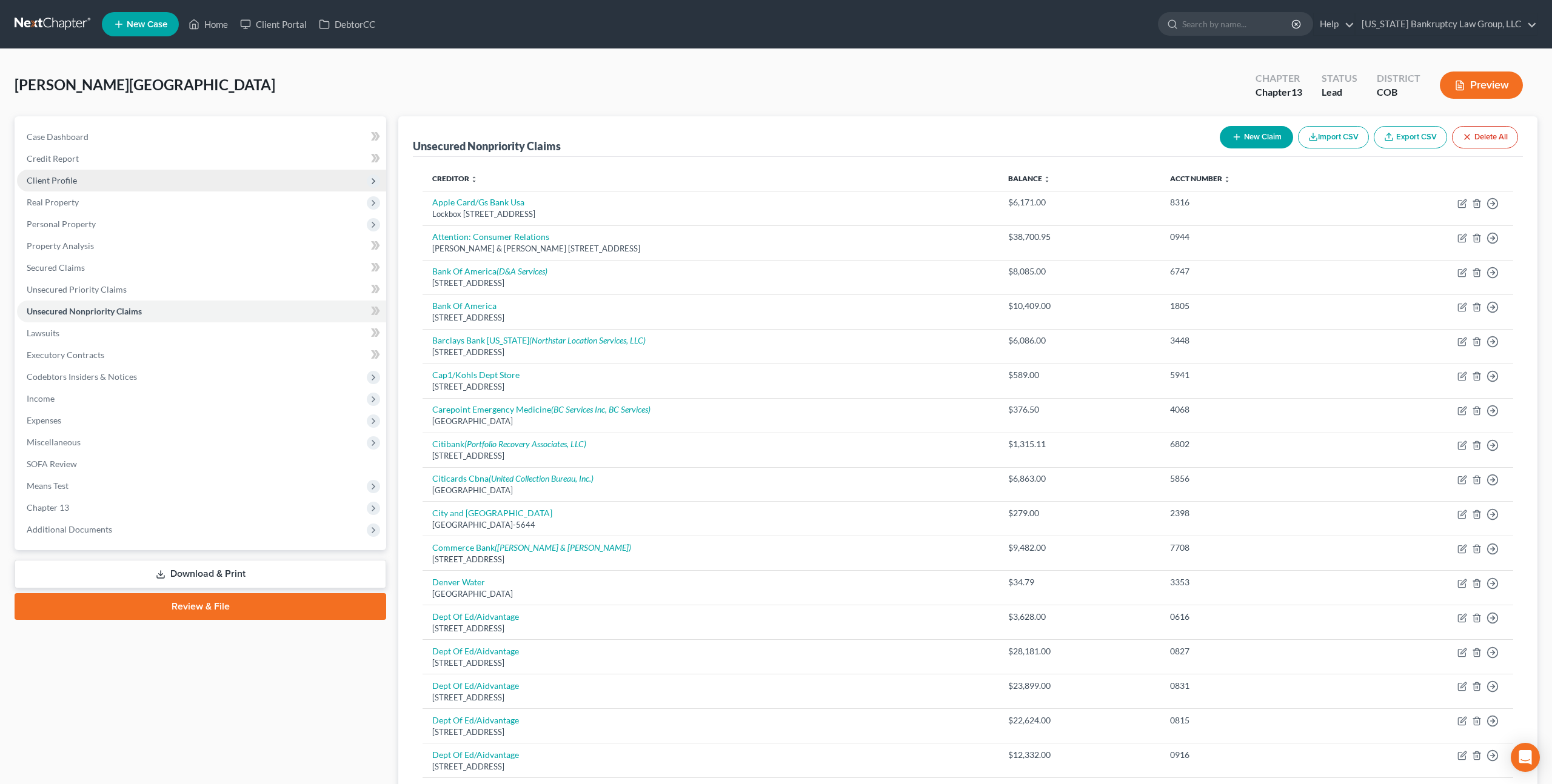
click at [55, 180] on span "Client Profile" at bounding box center [52, 180] width 50 height 10
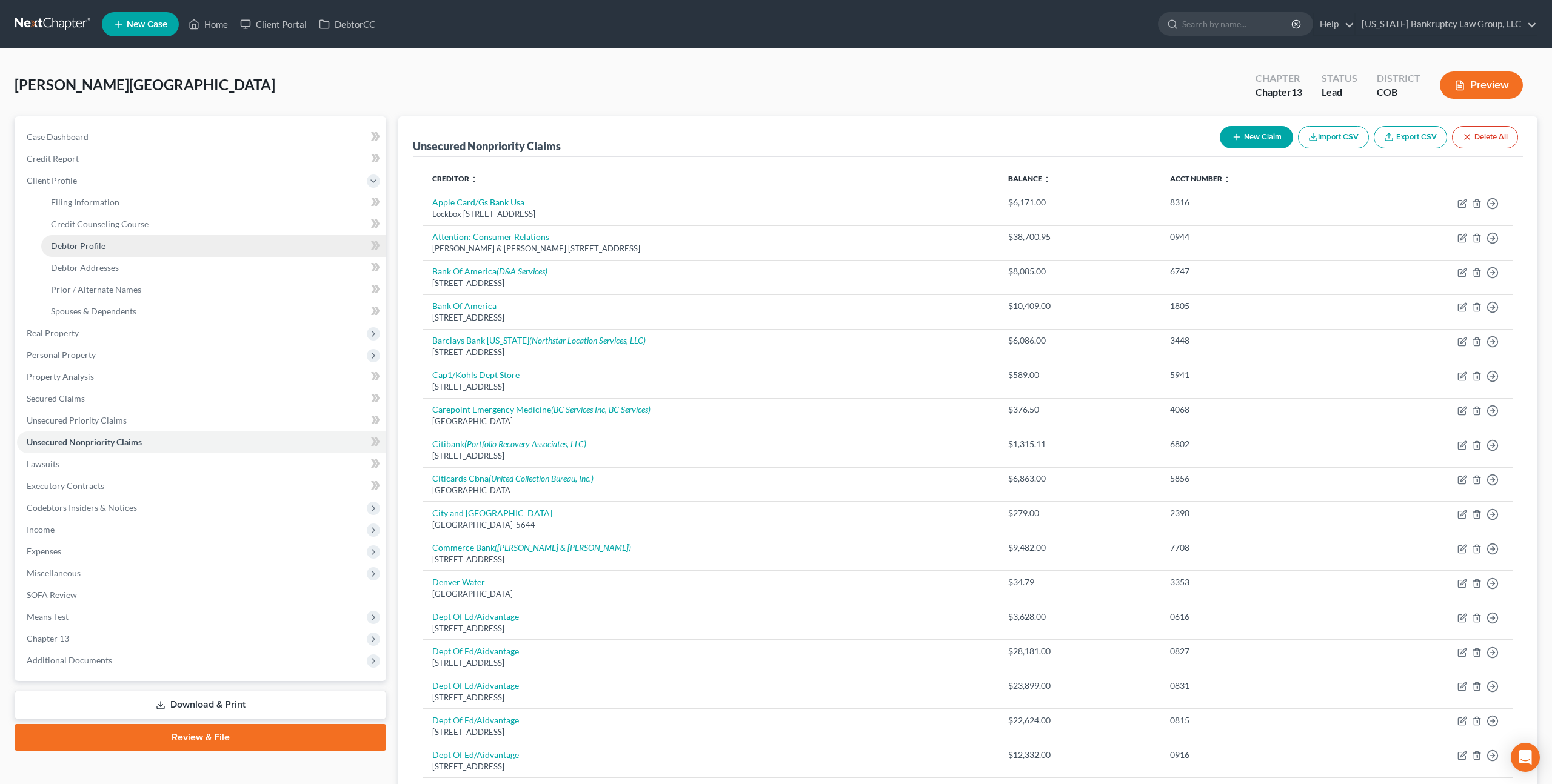
click at [81, 248] on span "Debtor Profile" at bounding box center [78, 246] width 55 height 10
select select "1"
select select "3"
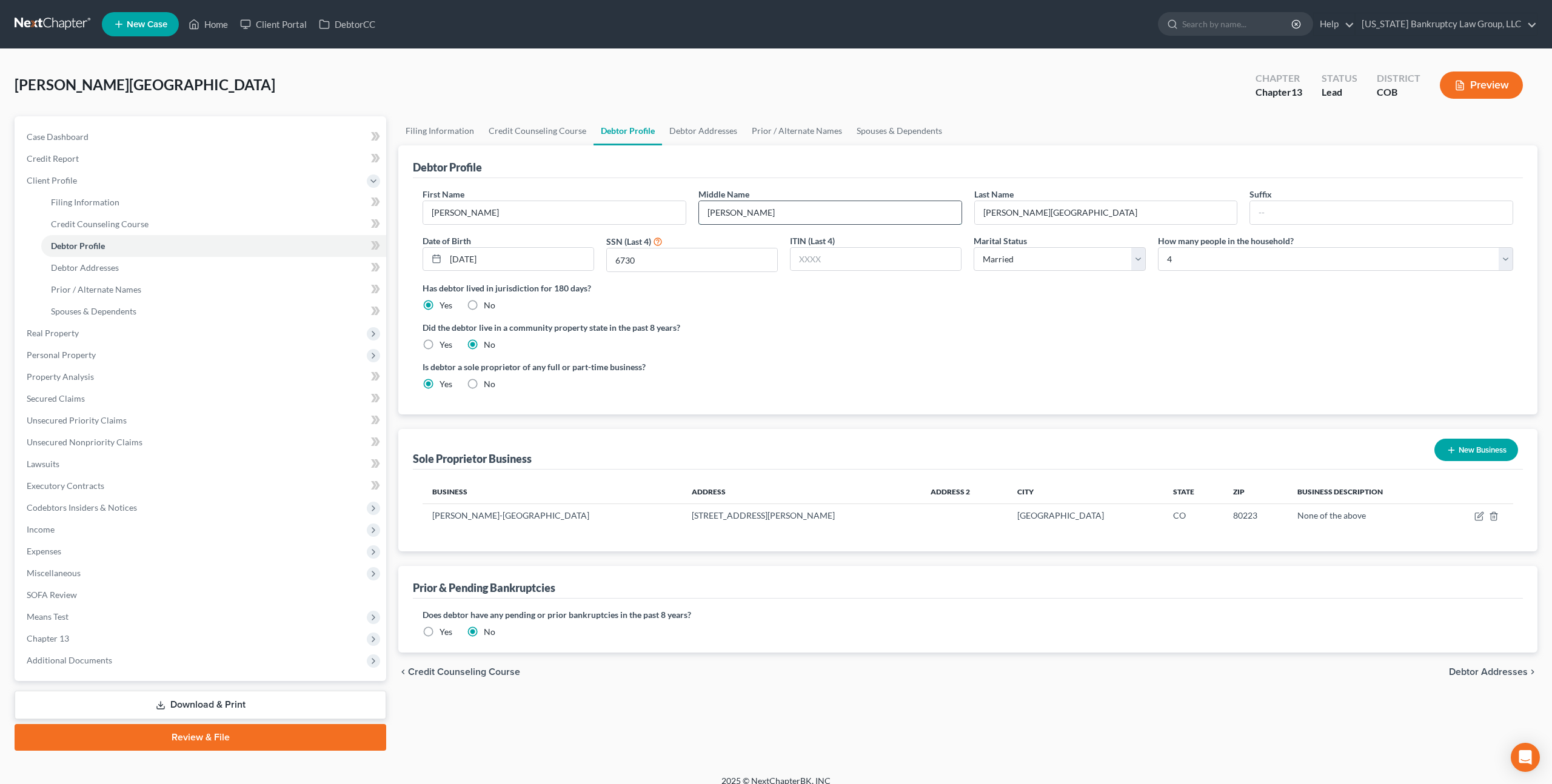
click at [709, 209] on input "Marie" at bounding box center [830, 213] width 263 height 23
type input "Ernesto"
click at [155, 27] on span "New Case" at bounding box center [147, 24] width 41 height 9
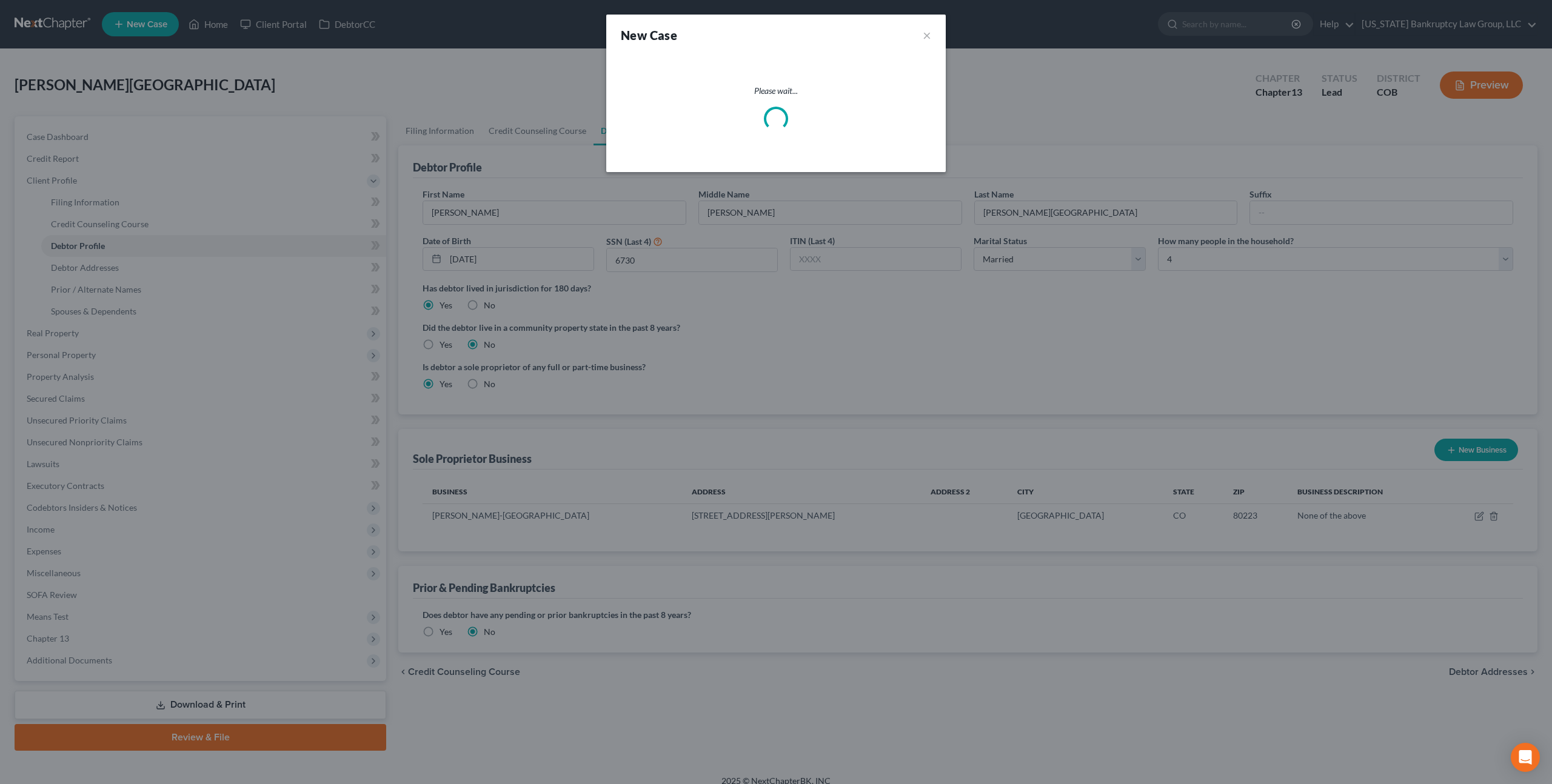
select select "11"
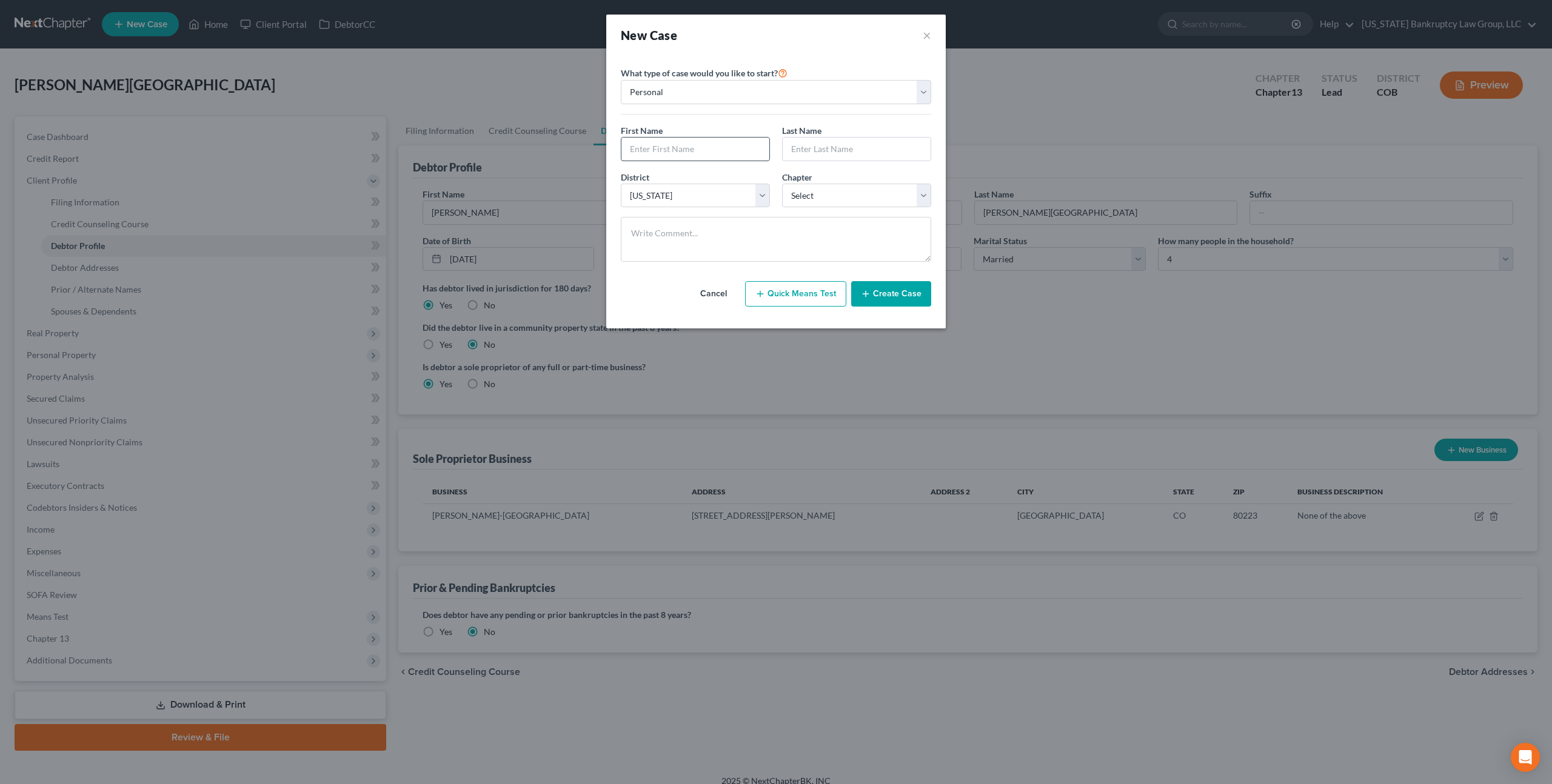
click at [651, 149] on input "text" at bounding box center [695, 149] width 148 height 23
type input "Elizabeth"
type input "Flores"
click at [806, 195] on select "Select 7 11 12 13" at bounding box center [857, 196] width 149 height 24
select select "0"
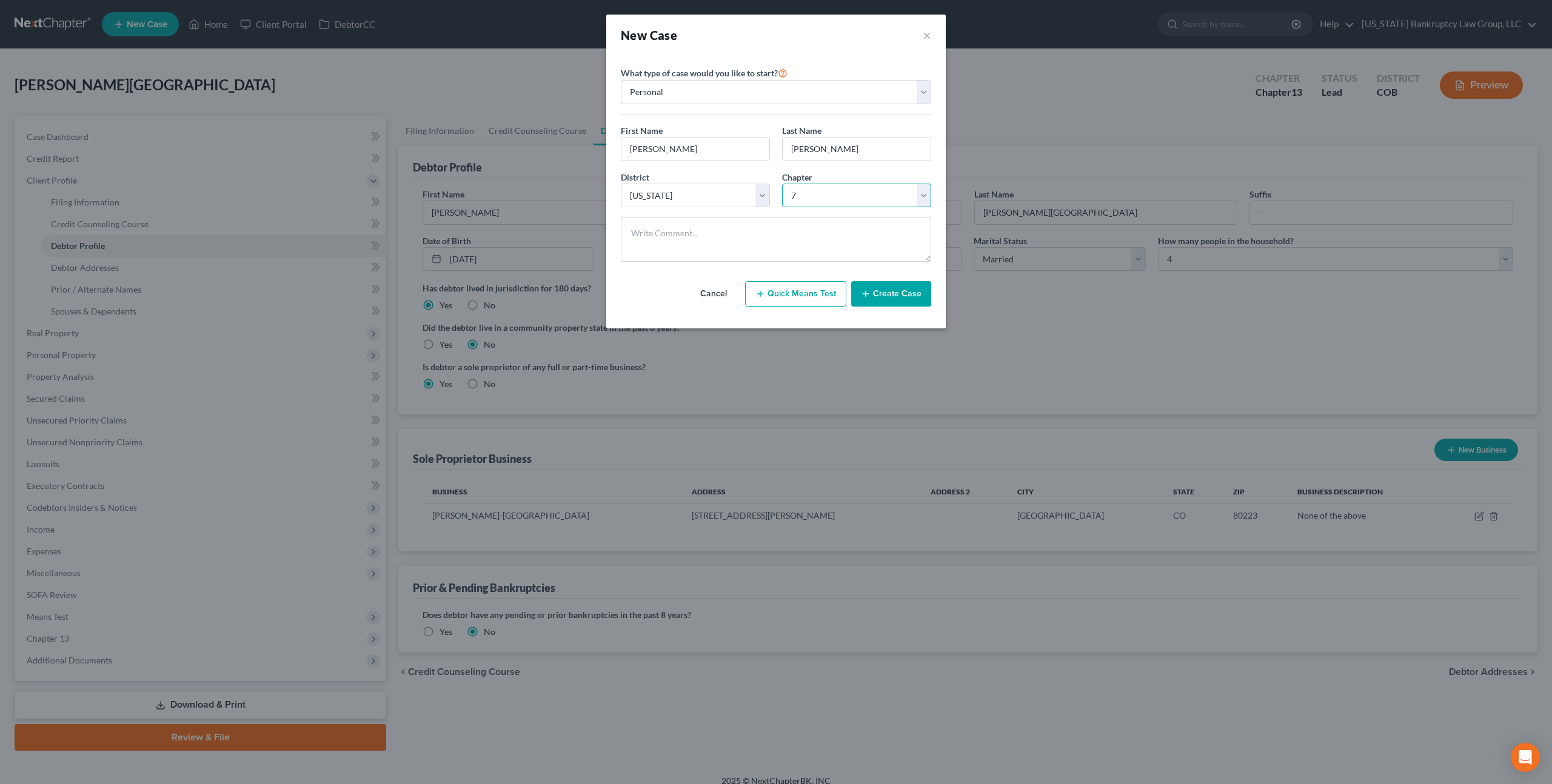
click at [782, 184] on select "Select 7 11 12 13" at bounding box center [857, 196] width 149 height 24
click at [887, 301] on button "Create Case" at bounding box center [891, 294] width 80 height 25
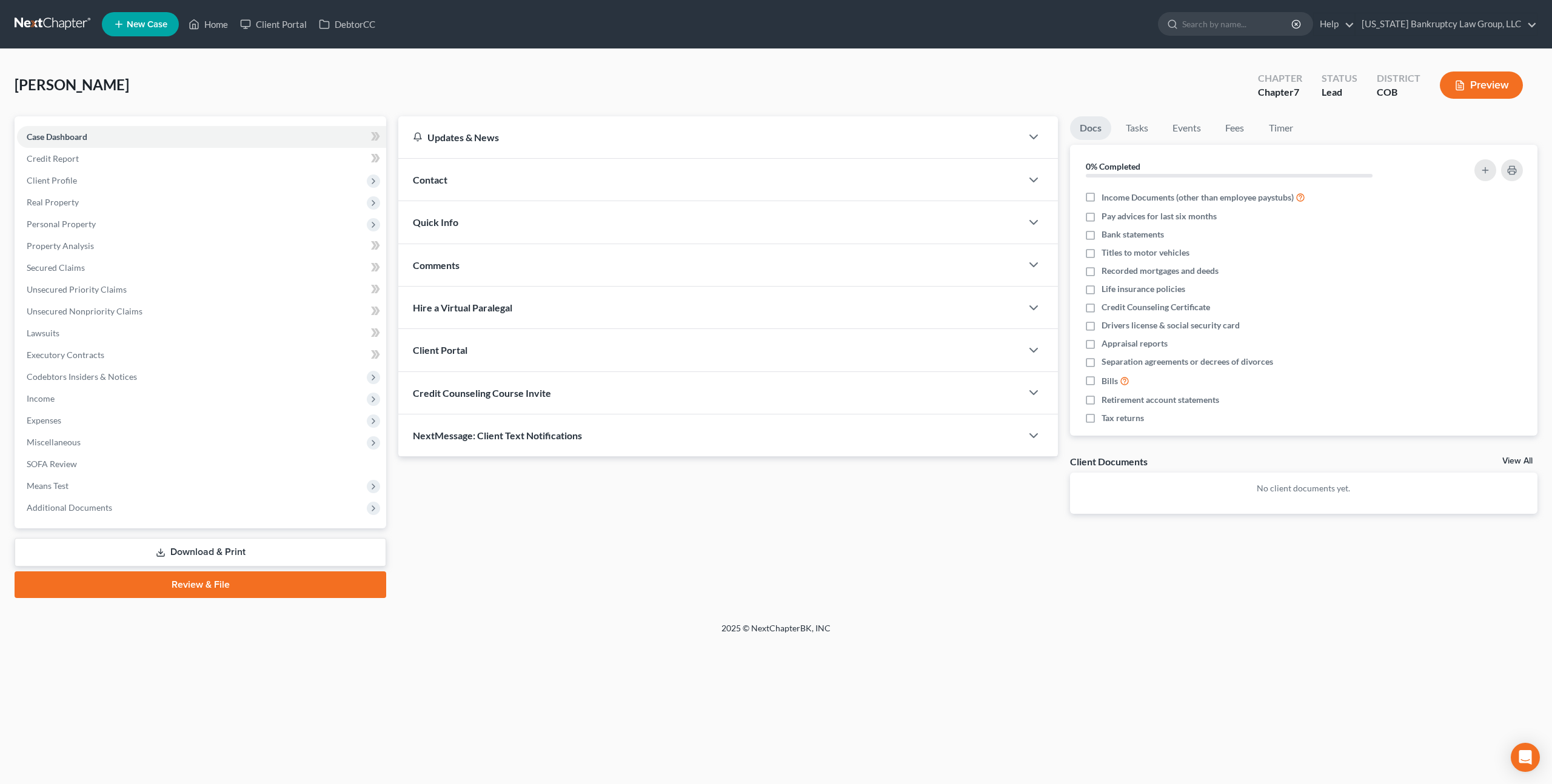
click at [525, 353] on div "Client Portal" at bounding box center [709, 349] width 623 height 42
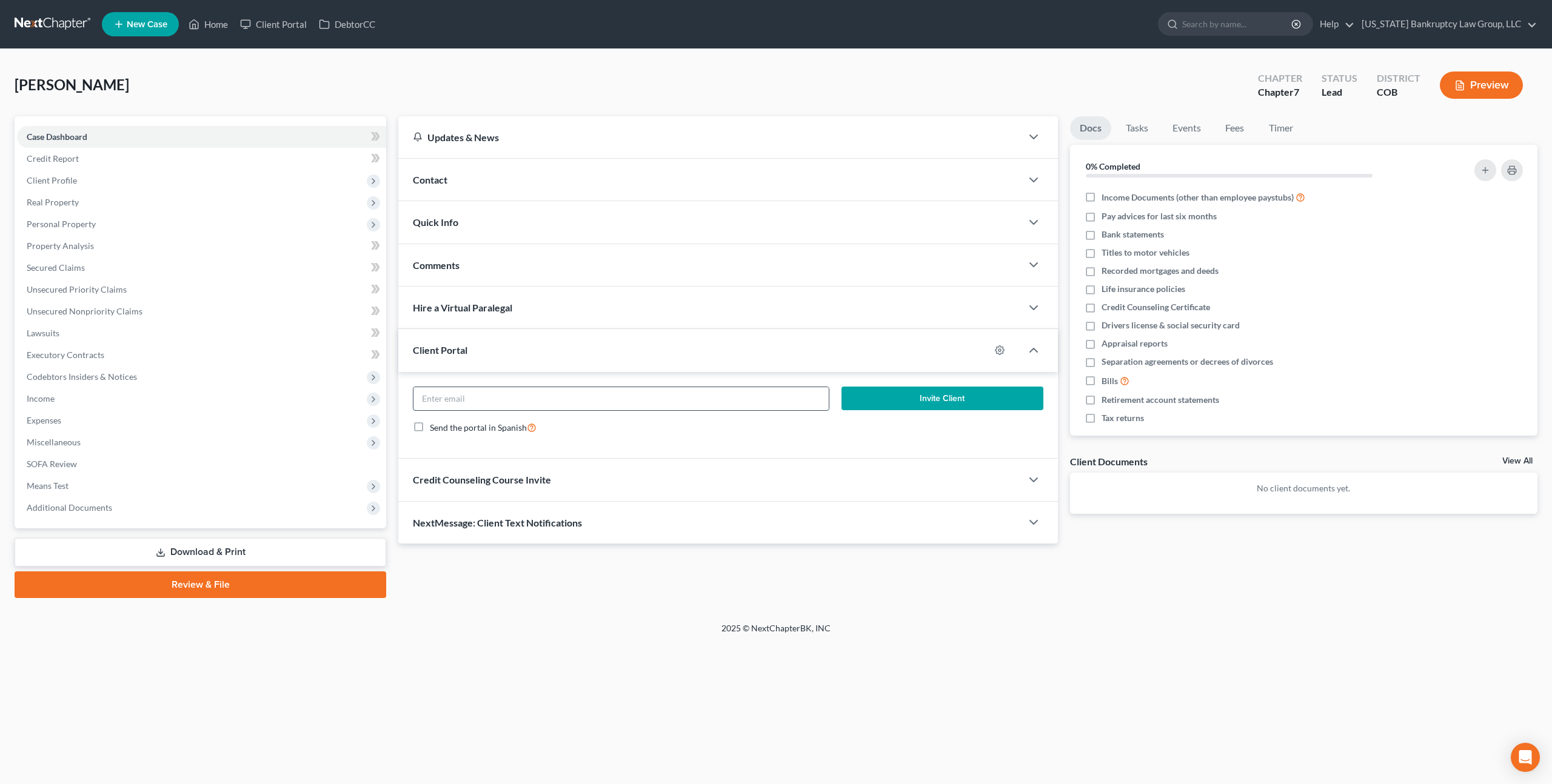
click at [531, 401] on input "email" at bounding box center [621, 398] width 415 height 23
paste input "elizabeth18513@gmail.com"
type input "elizabeth18513@gmail.com"
click at [860, 389] on button "Invite Client" at bounding box center [942, 398] width 202 height 24
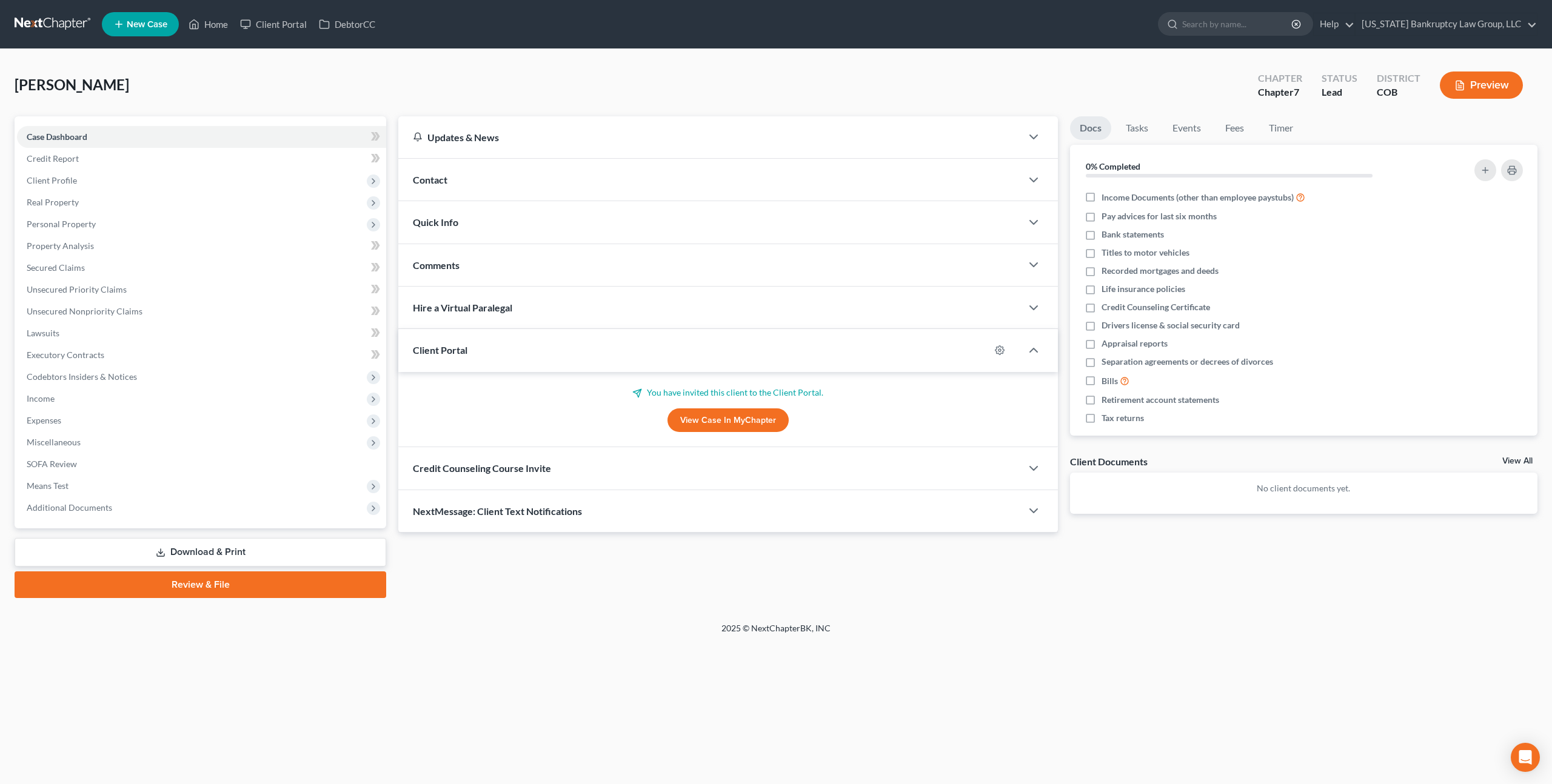
click at [633, 461] on div "Credit Counseling Course Invite" at bounding box center [709, 467] width 623 height 42
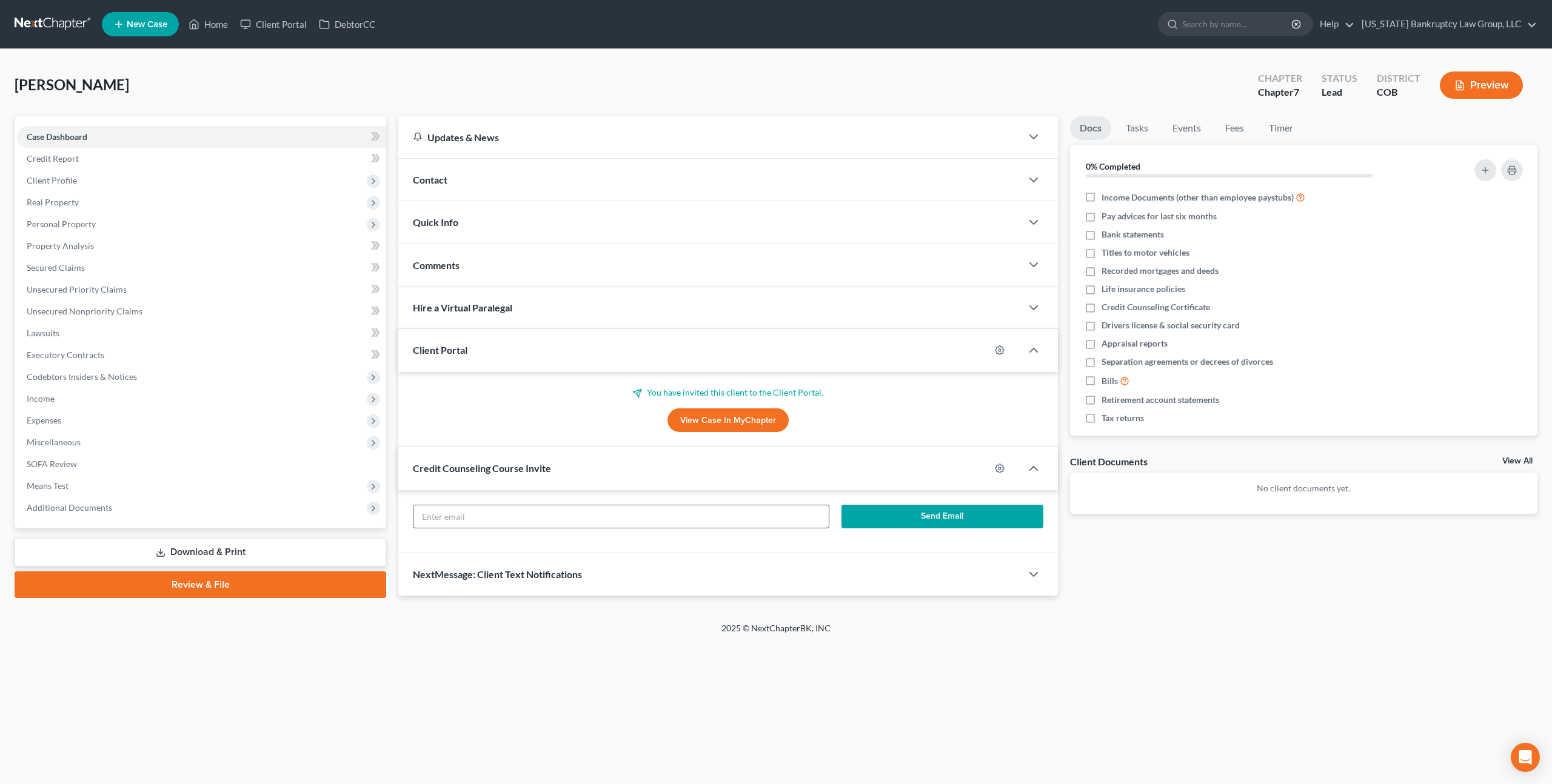
click at [618, 523] on input "text" at bounding box center [621, 517] width 415 height 23
paste input "elizabeth18513@gmail.com"
type input "elizabeth18513@gmail.com"
click at [891, 520] on button "Send Email" at bounding box center [942, 517] width 202 height 24
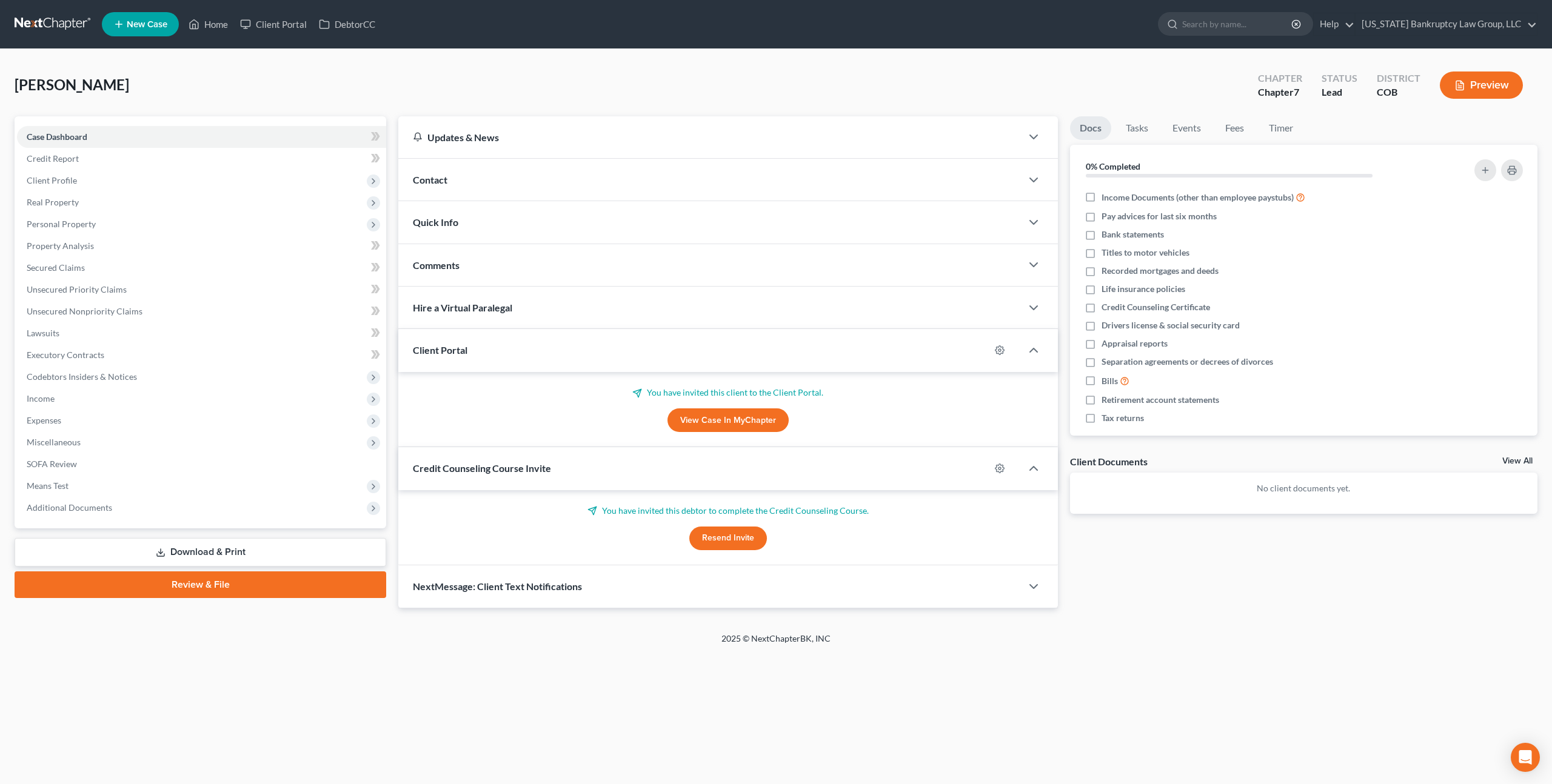
click at [155, 24] on span "New Case" at bounding box center [147, 24] width 41 height 9
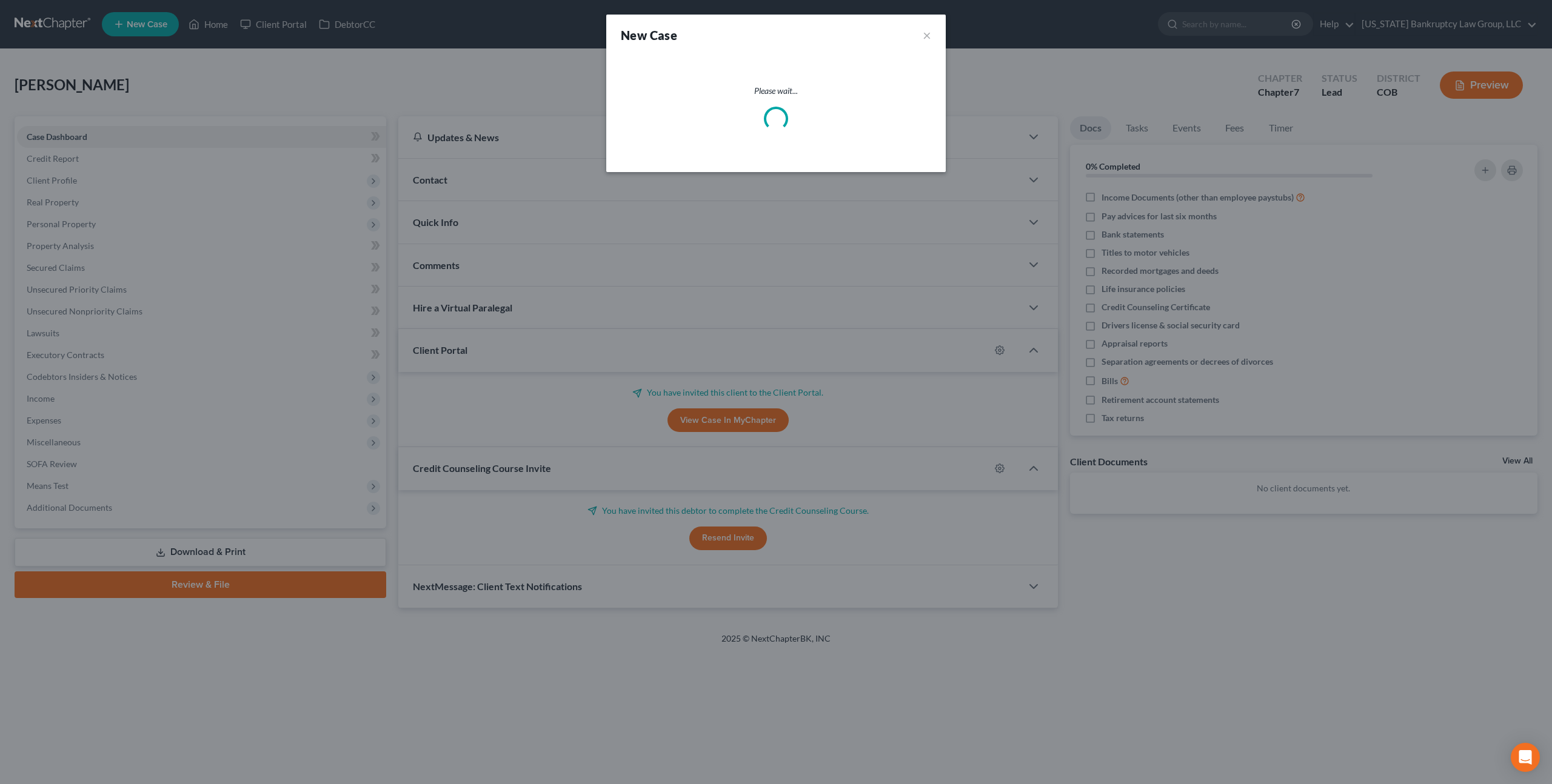
select select "11"
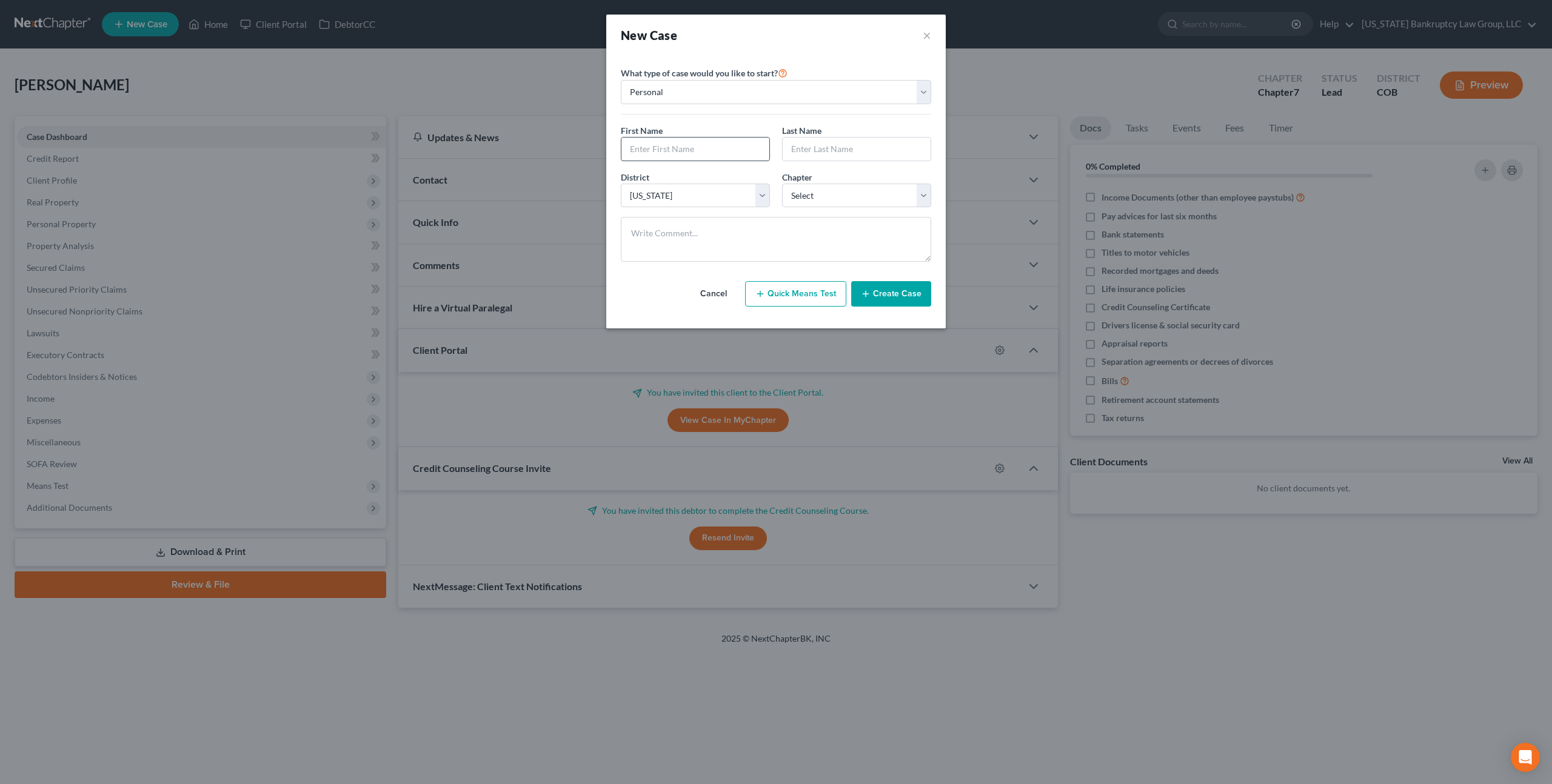
click at [671, 150] on input "text" at bounding box center [695, 149] width 148 height 23
type input "Jaclyn"
type input "Reger"
click at [830, 198] on select "Select 7 11 12 13" at bounding box center [857, 196] width 149 height 24
select select "0"
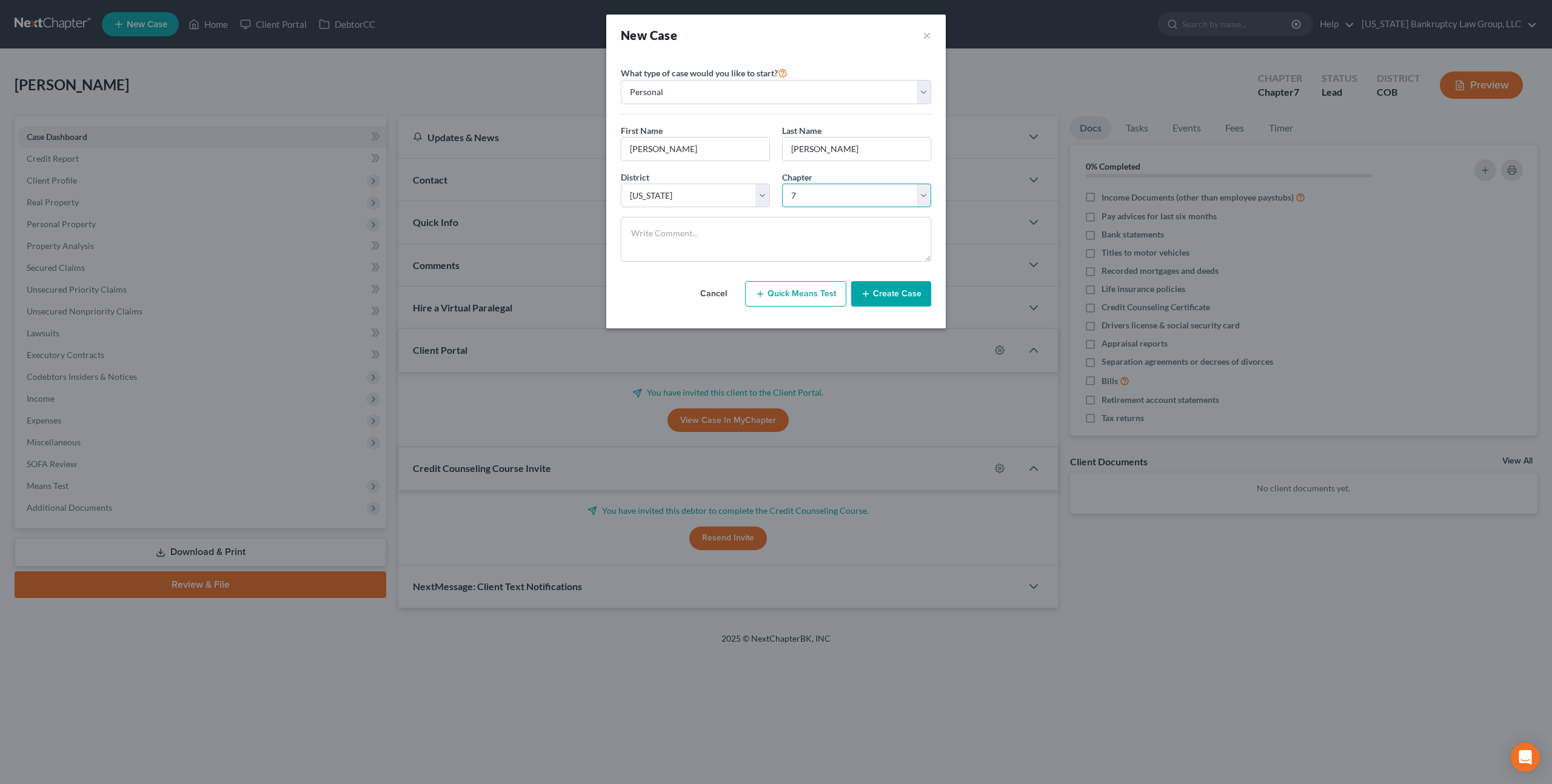
click at [782, 184] on select "Select 7 11 12 13" at bounding box center [857, 196] width 149 height 24
click at [876, 295] on button "Create Case" at bounding box center [891, 294] width 80 height 25
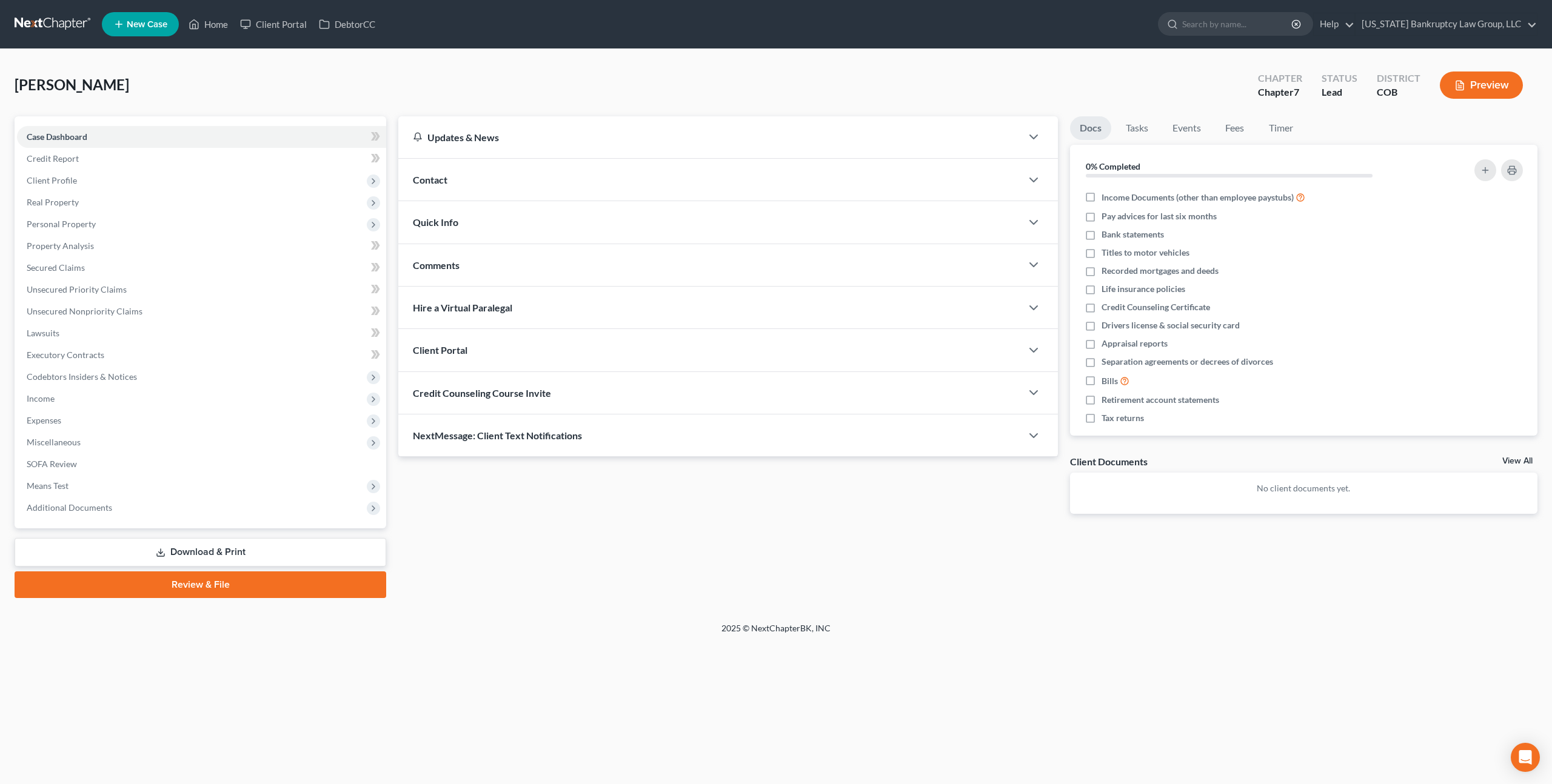
click at [515, 344] on div "Client Portal" at bounding box center [709, 349] width 623 height 42
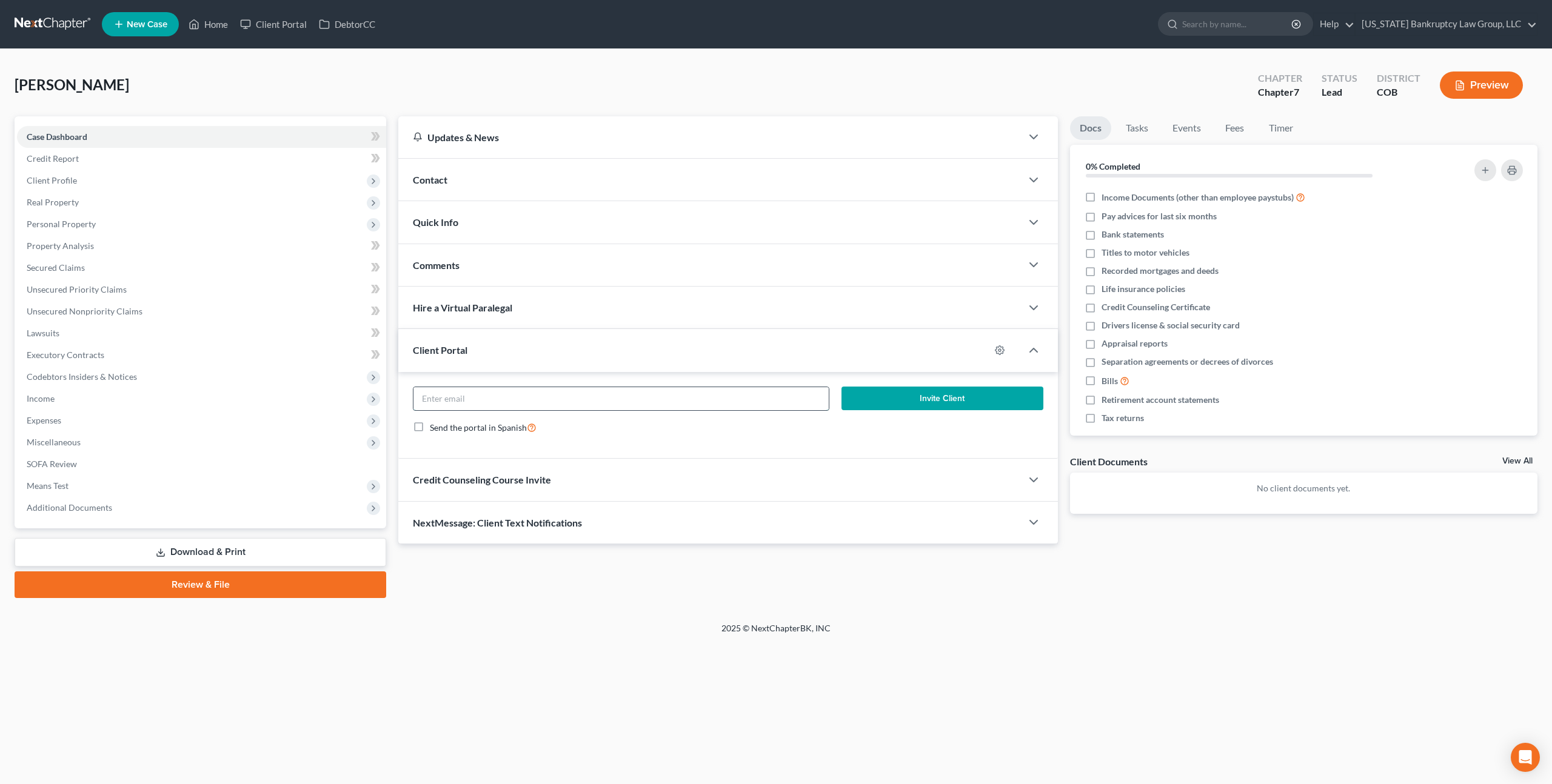
click at [511, 400] on input "email" at bounding box center [621, 398] width 415 height 23
paste input "js.reger@gmail.com"
type input "js.reger@gmail.com"
click at [900, 400] on button "Invite Client" at bounding box center [942, 398] width 202 height 24
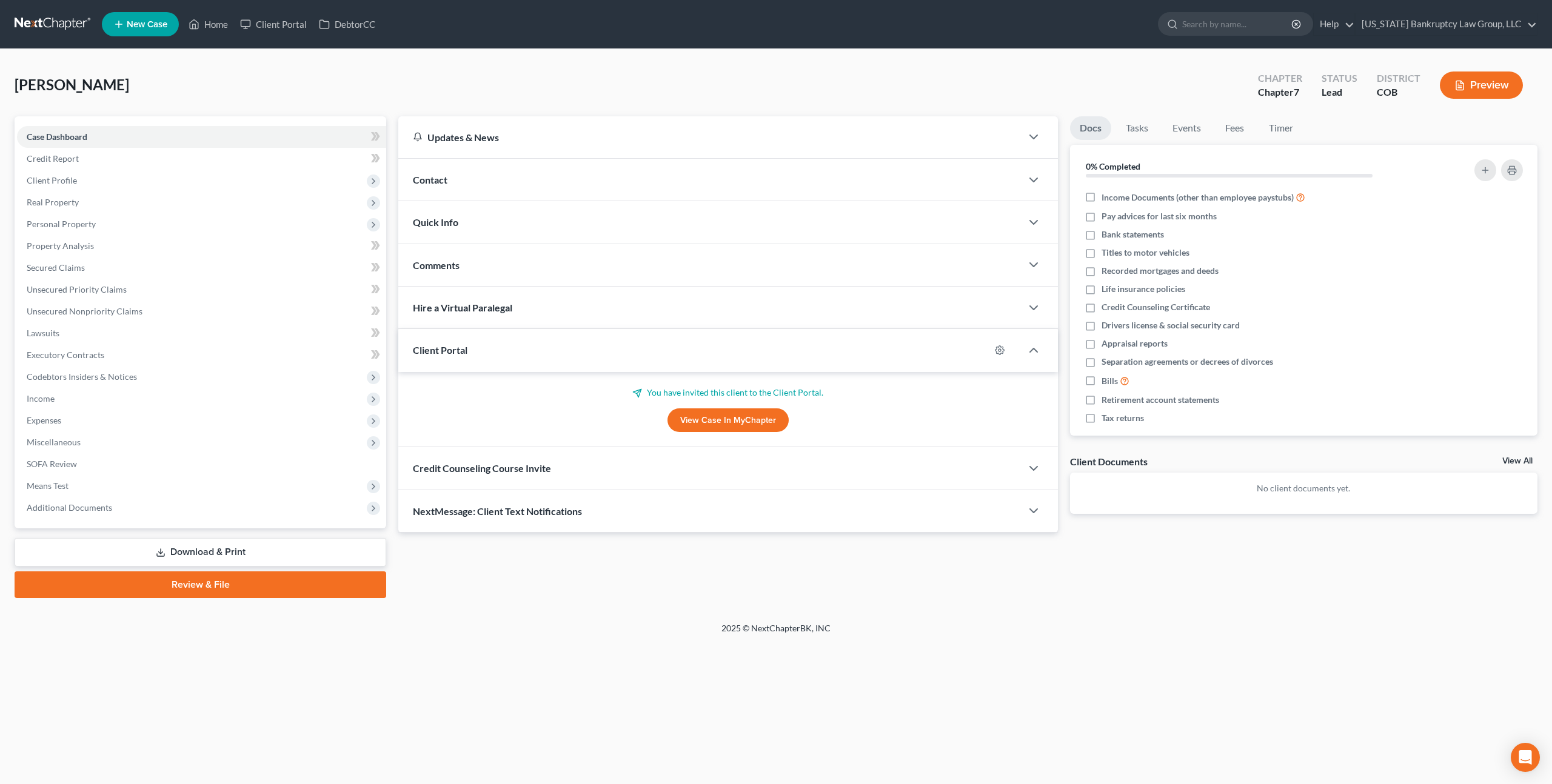
click at [650, 449] on div "Credit Counseling Course Invite" at bounding box center [709, 467] width 623 height 42
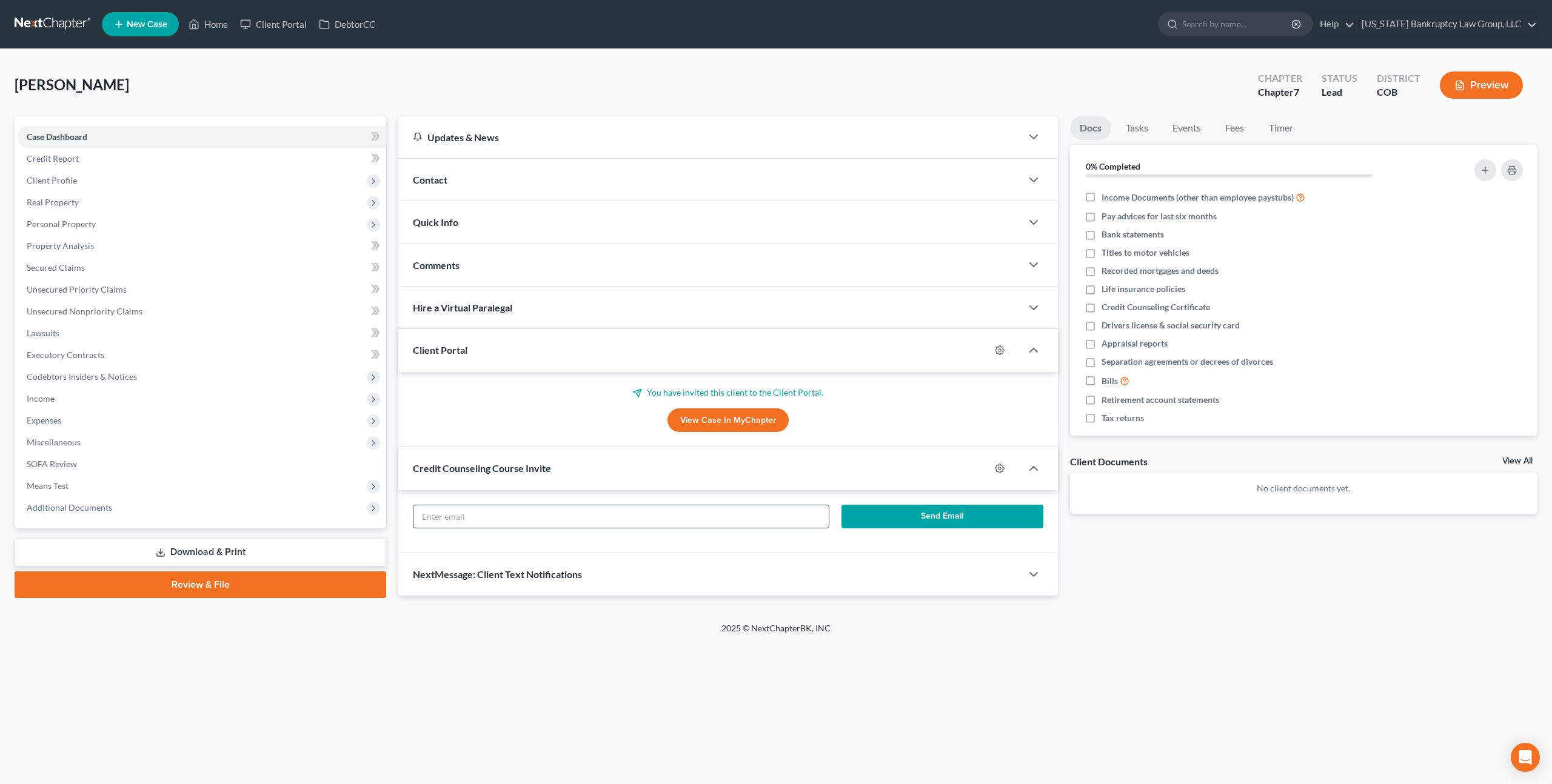
click at [636, 512] on input "text" at bounding box center [621, 517] width 415 height 23
paste input "js.reger@gmail.com"
type input "js.reger@gmail.com"
click at [910, 517] on button "Send Email" at bounding box center [942, 517] width 202 height 24
